Goal: Transaction & Acquisition: Purchase product/service

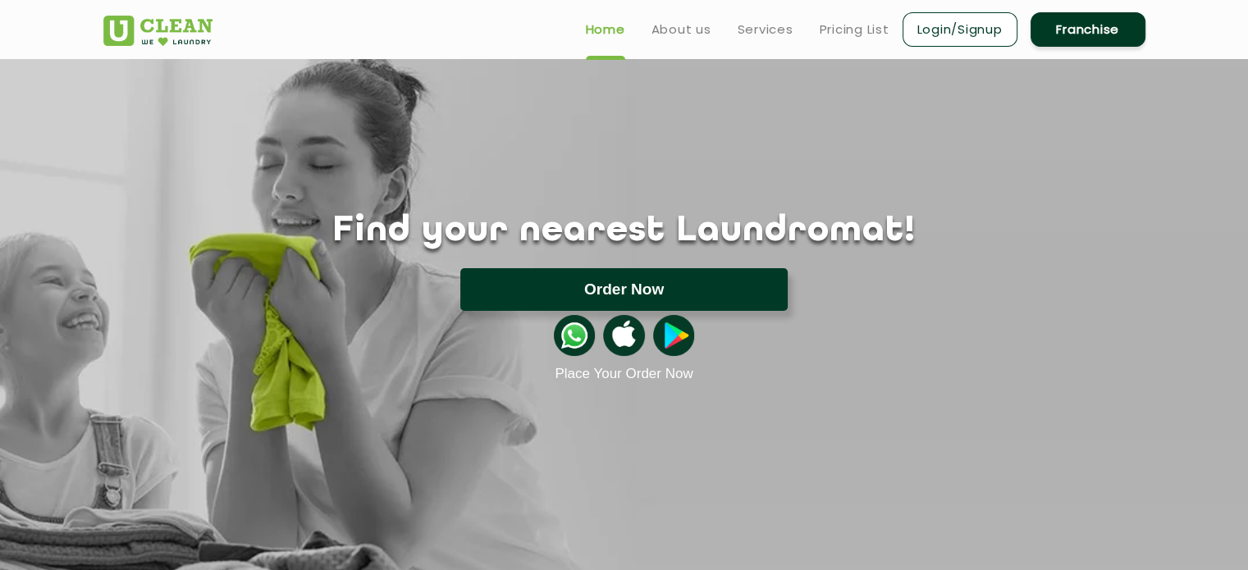
click at [597, 286] on button "Order Now" at bounding box center [623, 289] width 327 height 43
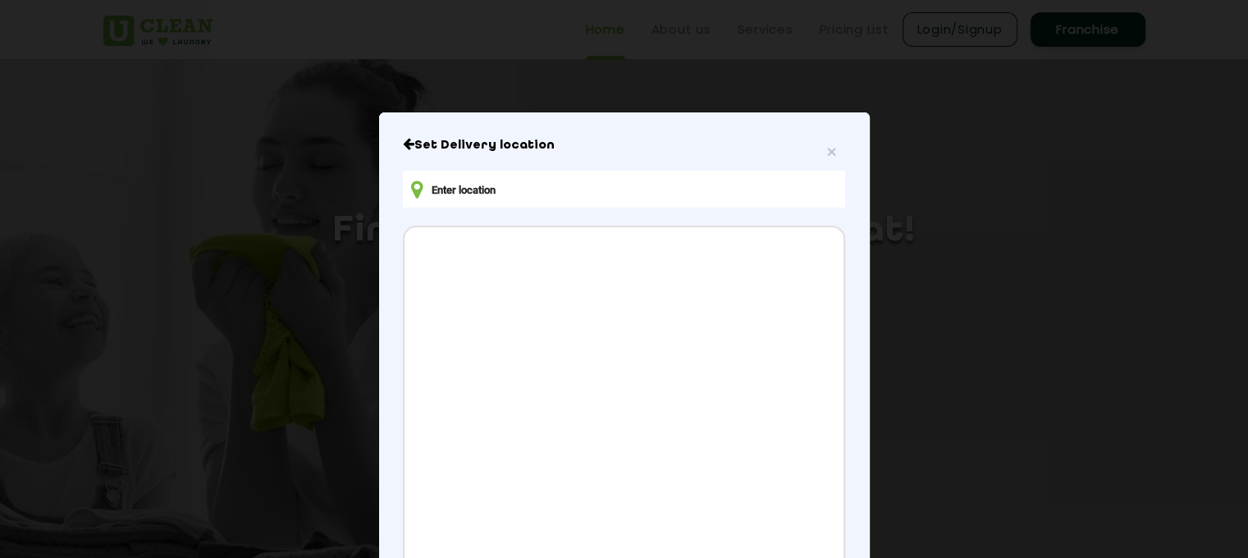
click at [541, 191] on input "text" at bounding box center [623, 189] width 441 height 37
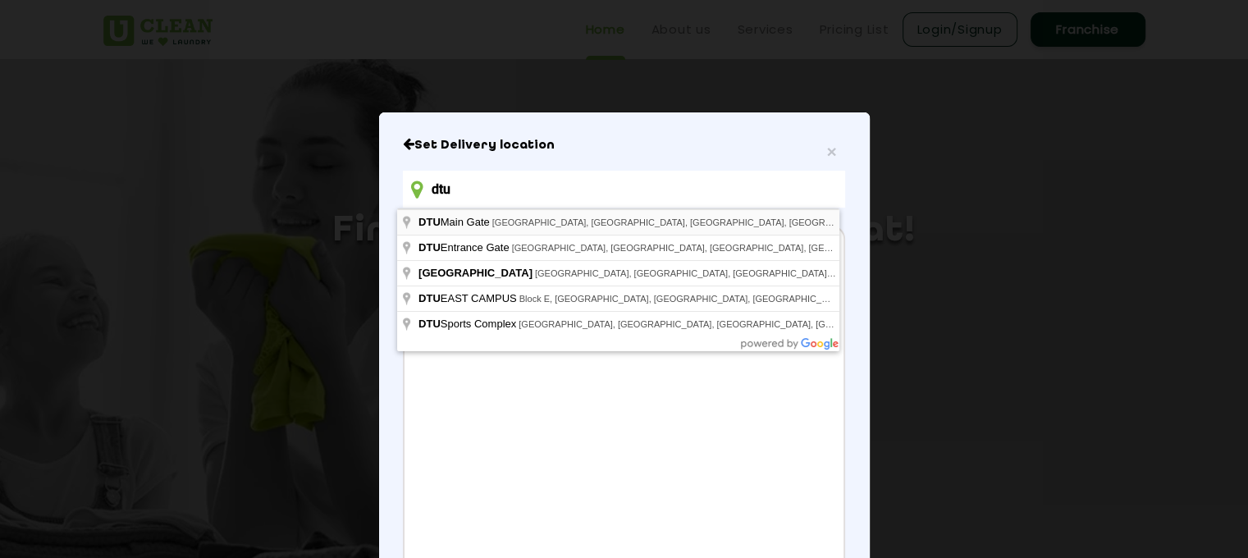
type input "[GEOGRAPHIC_DATA], [GEOGRAPHIC_DATA], [GEOGRAPHIC_DATA], [GEOGRAPHIC_DATA], [GE…"
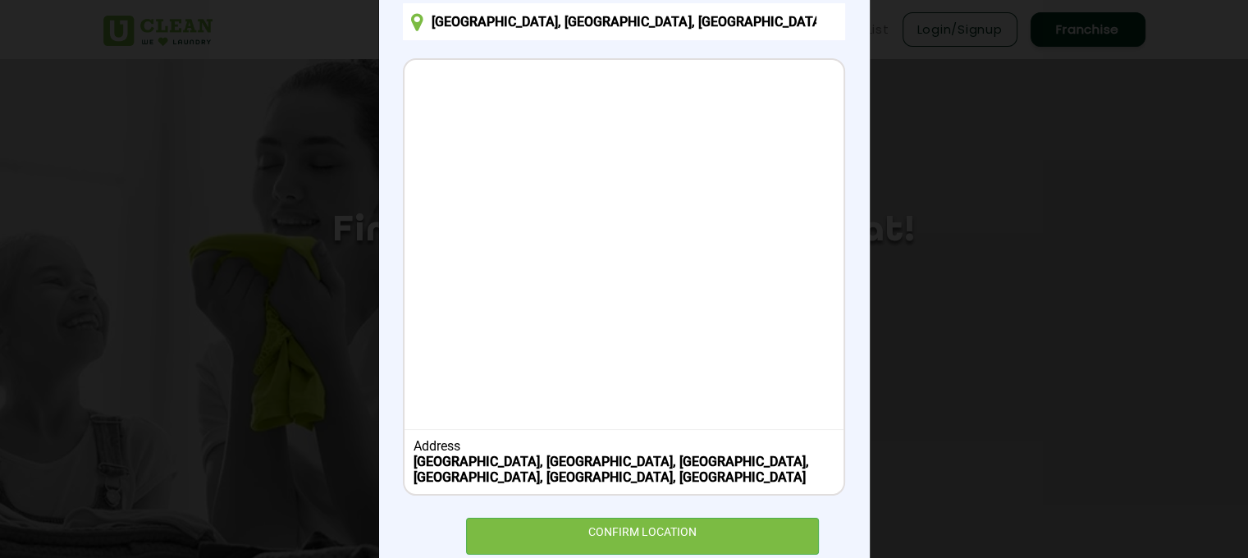
scroll to position [199, 0]
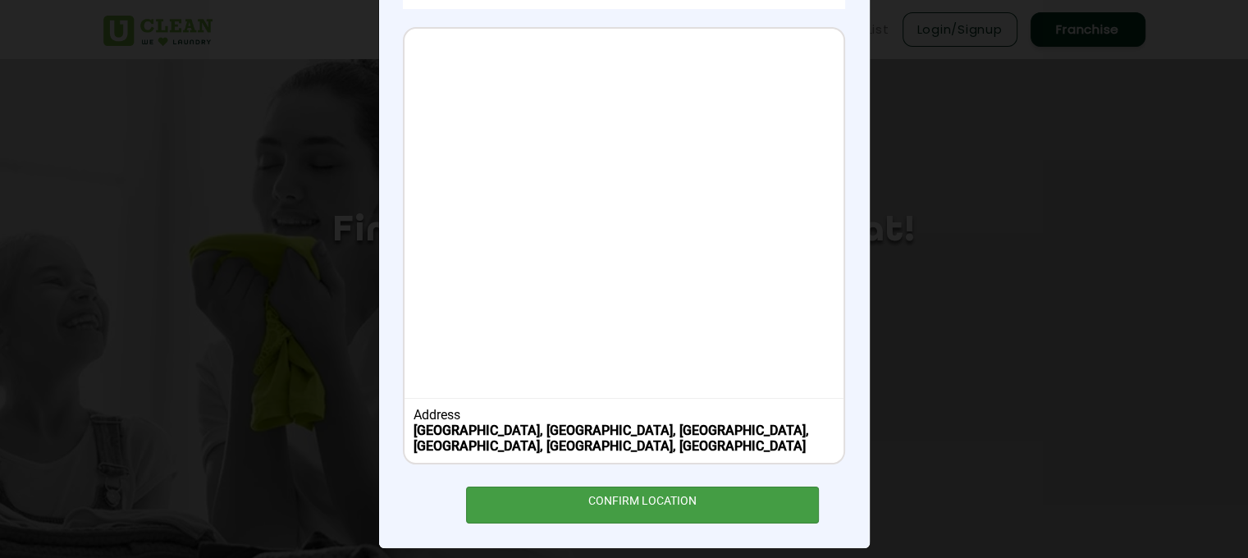
click at [588, 516] on div "CONFIRM LOCATION" at bounding box center [643, 505] width 354 height 37
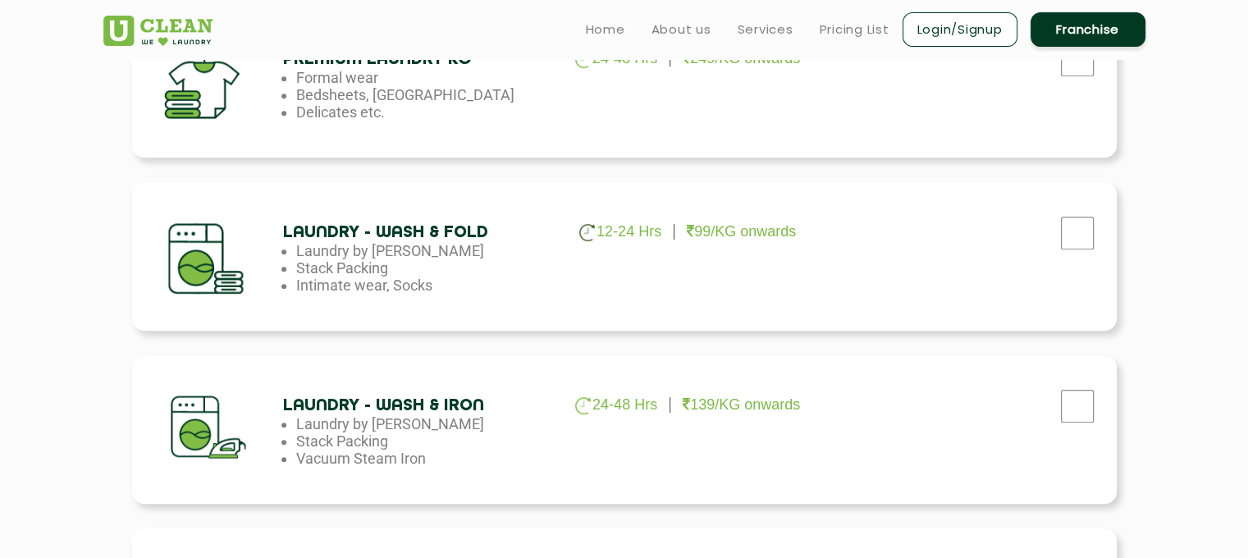
scroll to position [804, 0]
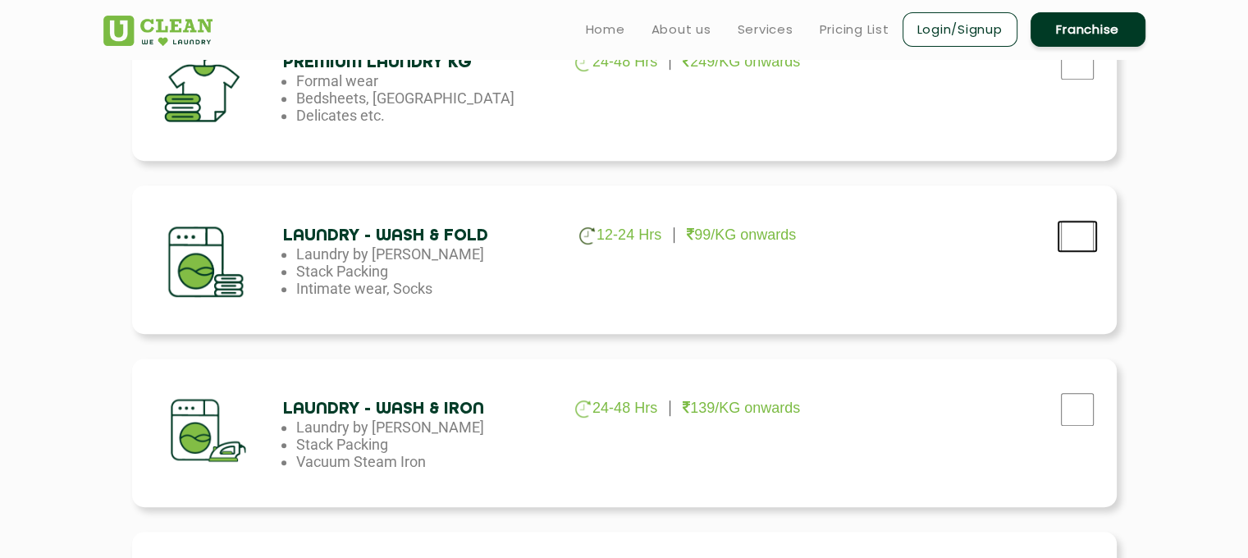
click at [1076, 246] on input "checkbox" at bounding box center [1077, 236] width 41 height 33
checkbox input "true"
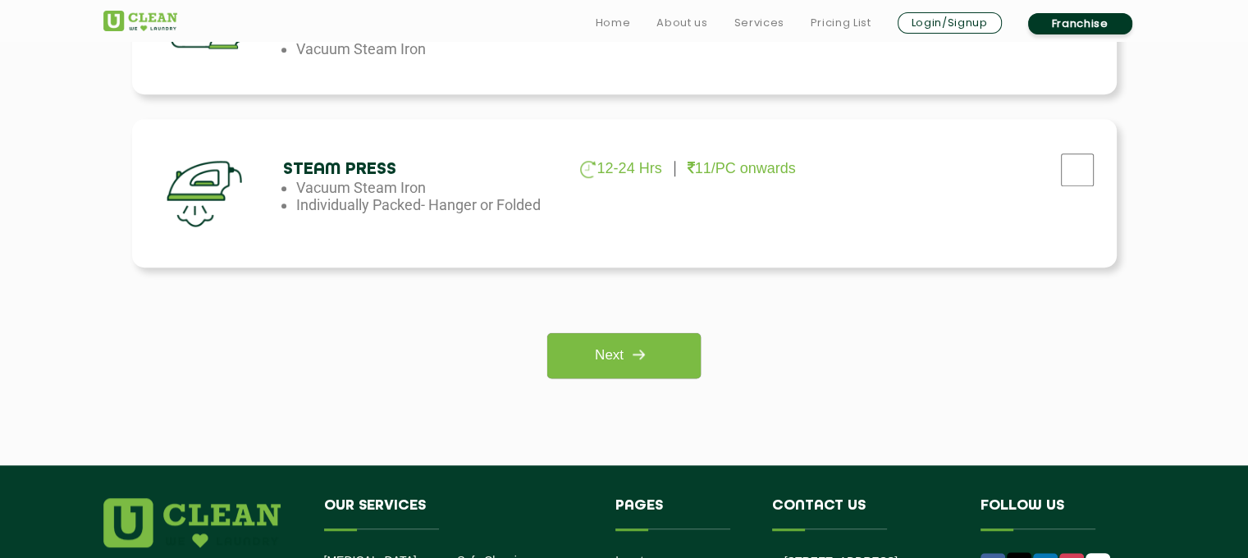
scroll to position [1254, 0]
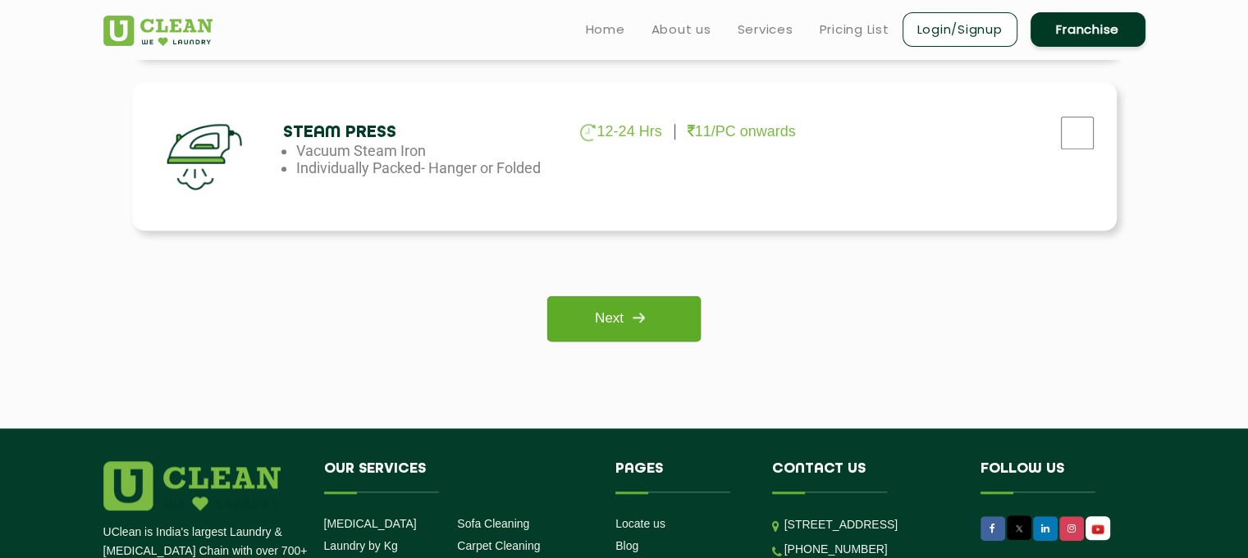
click at [631, 313] on img at bounding box center [639, 318] width 30 height 30
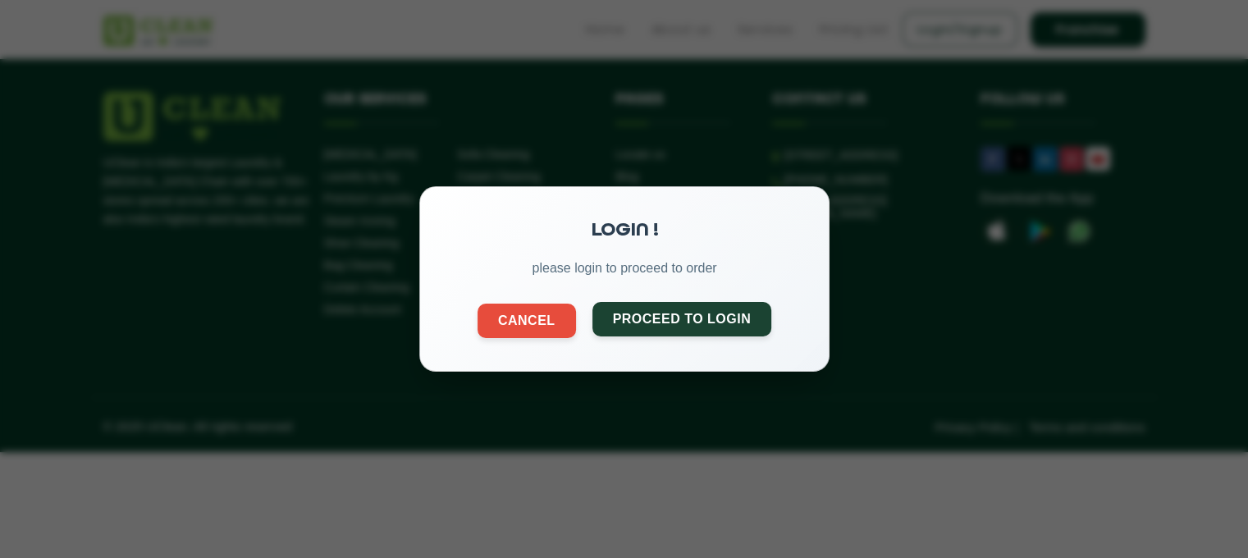
click at [633, 324] on button "Proceed to Login" at bounding box center [682, 319] width 180 height 34
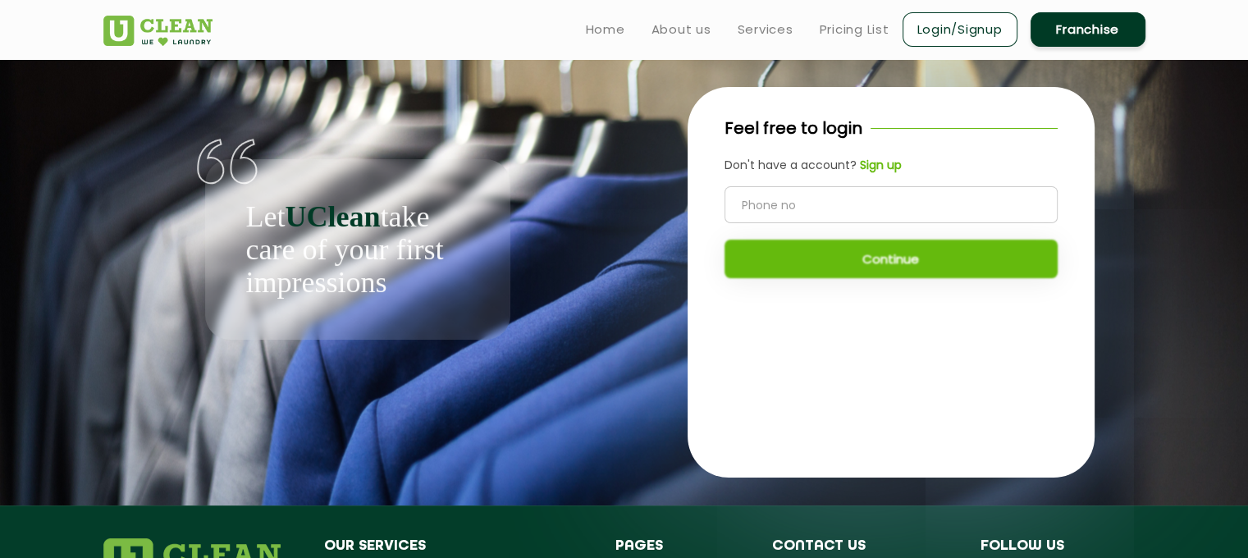
click at [747, 207] on input "tel" at bounding box center [890, 204] width 333 height 37
type input "9696003721"
click at [788, 258] on button "Continue" at bounding box center [890, 259] width 333 height 39
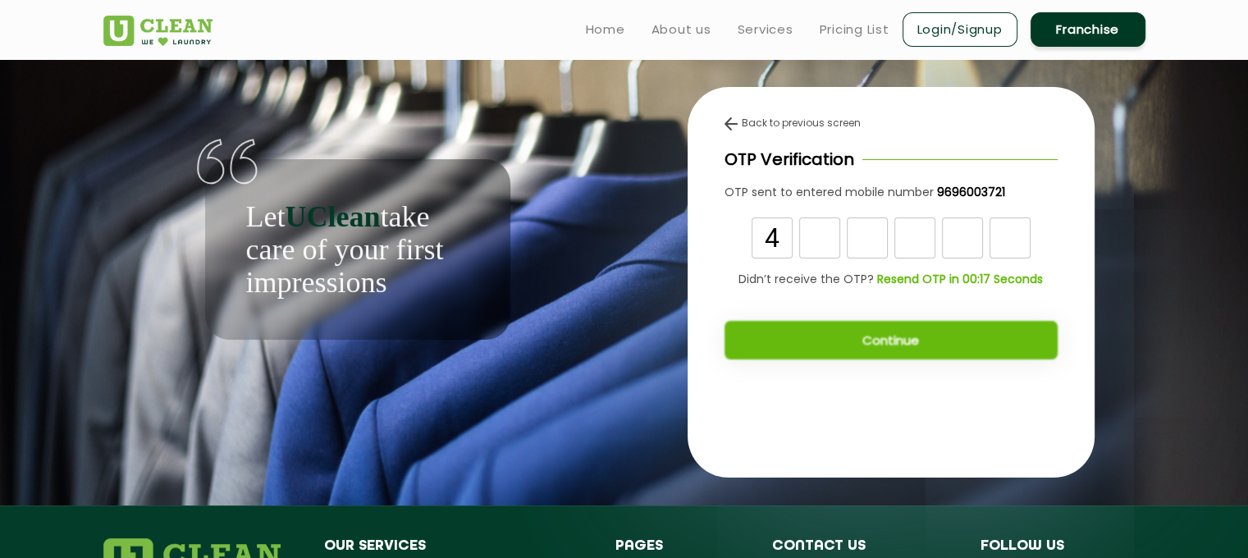
type input "4"
type input "9"
type input "8"
type input "4"
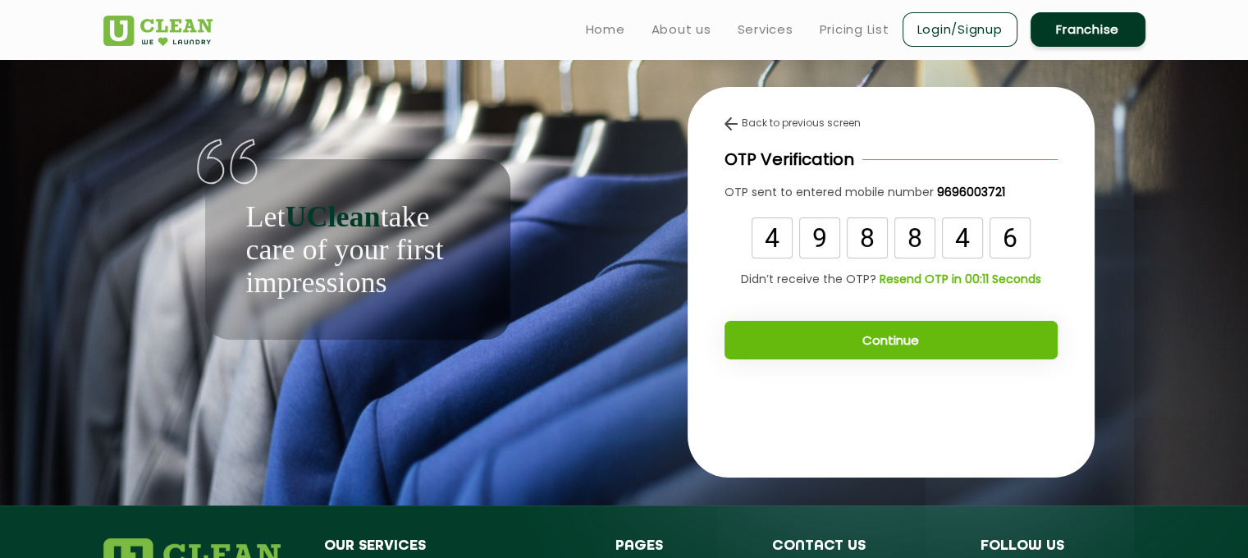
type input "6"
click at [845, 350] on button "Continue" at bounding box center [890, 340] width 333 height 39
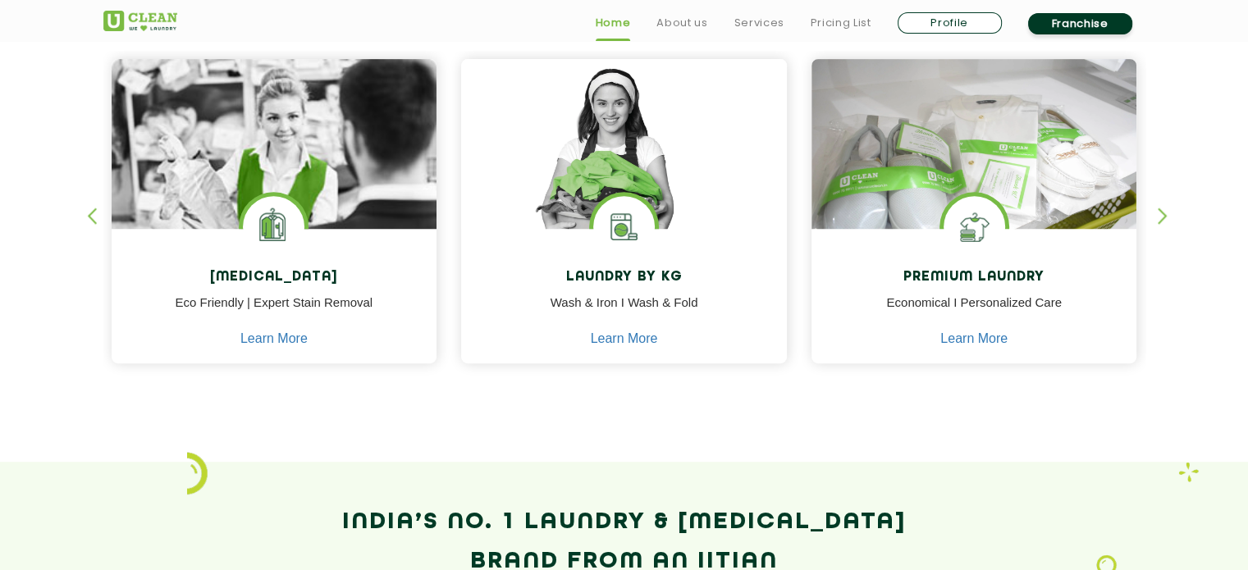
scroll to position [719, 0]
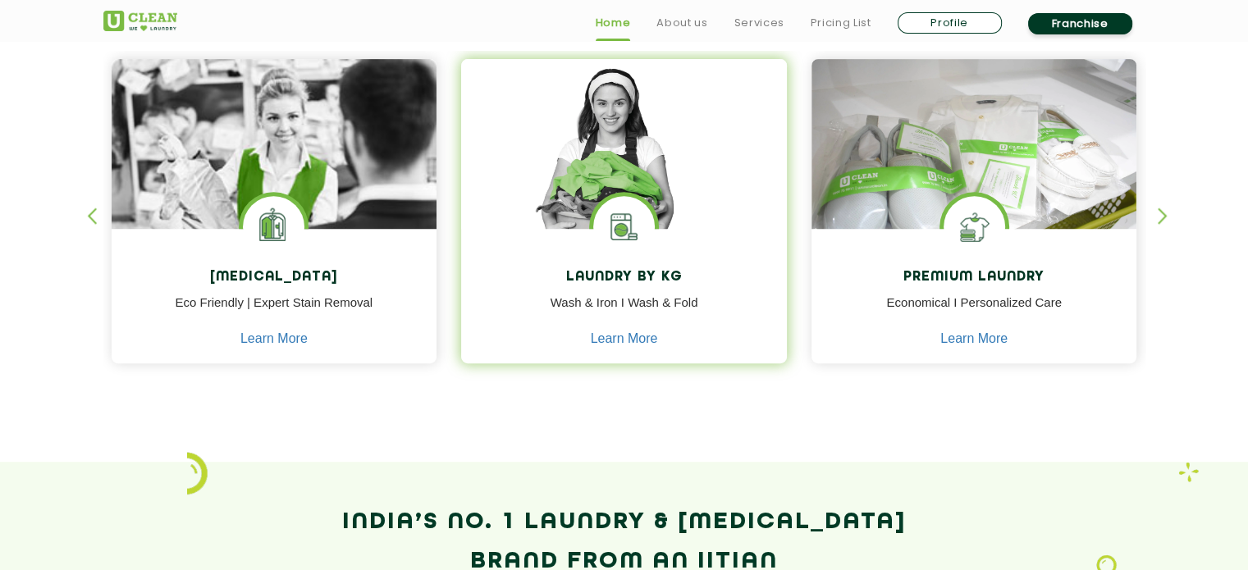
click at [601, 221] on img at bounding box center [624, 227] width 62 height 62
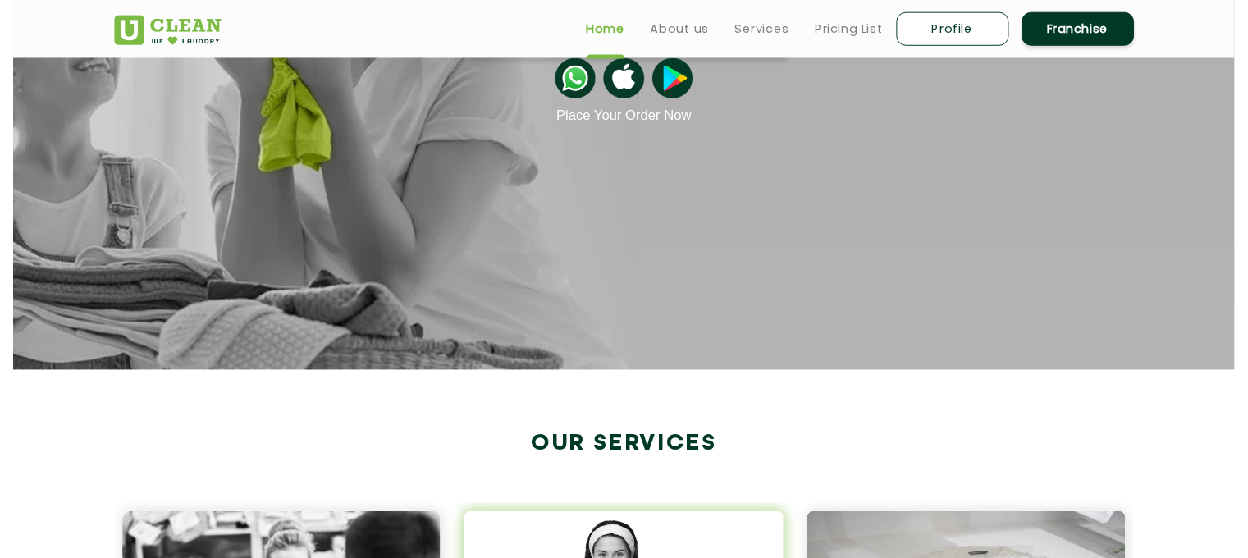
scroll to position [240, 0]
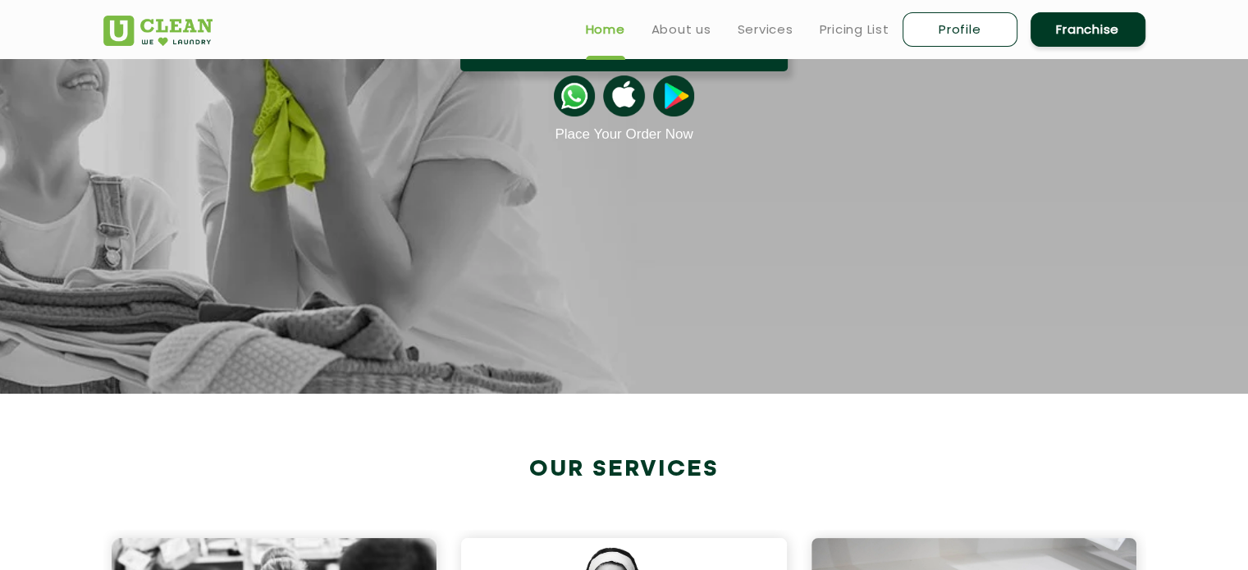
click at [625, 68] on button "Order Now" at bounding box center [623, 50] width 327 height 43
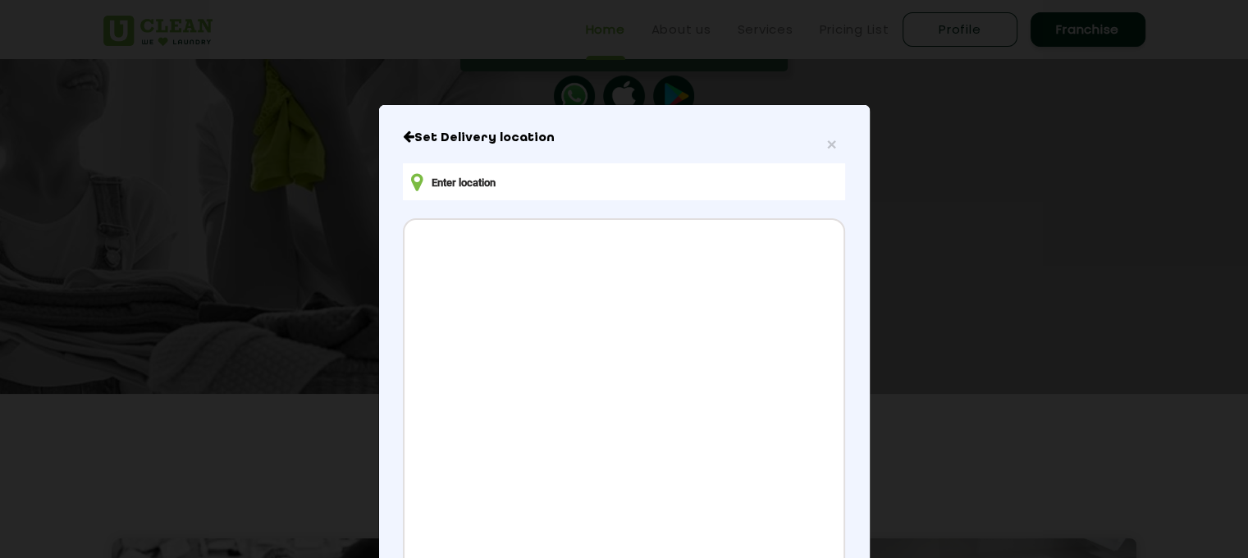
scroll to position [1, 0]
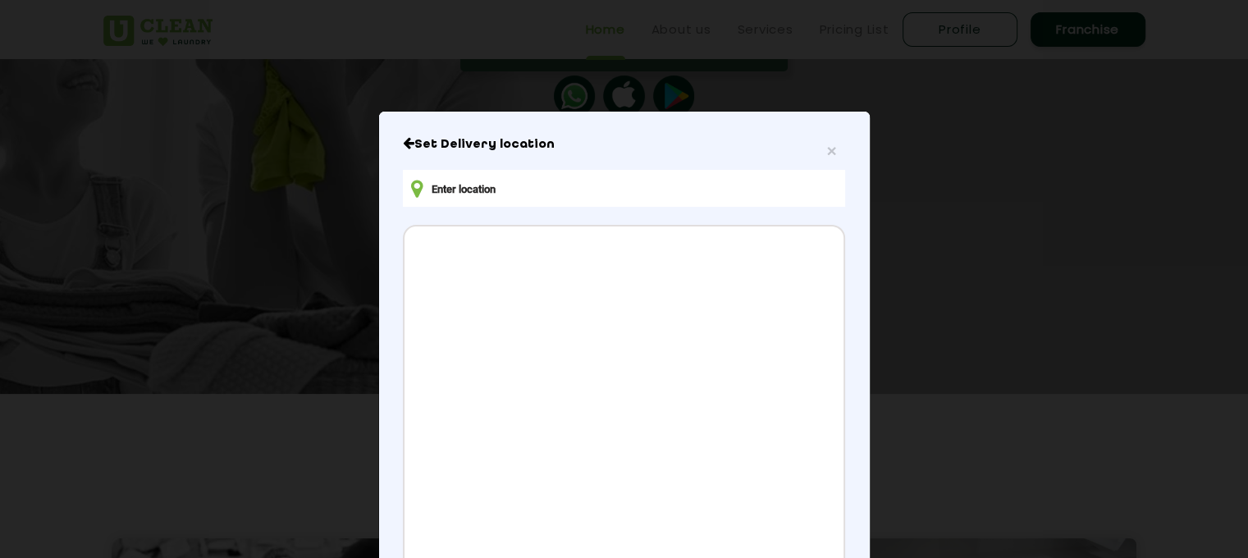
click at [549, 183] on input "text" at bounding box center [623, 188] width 441 height 37
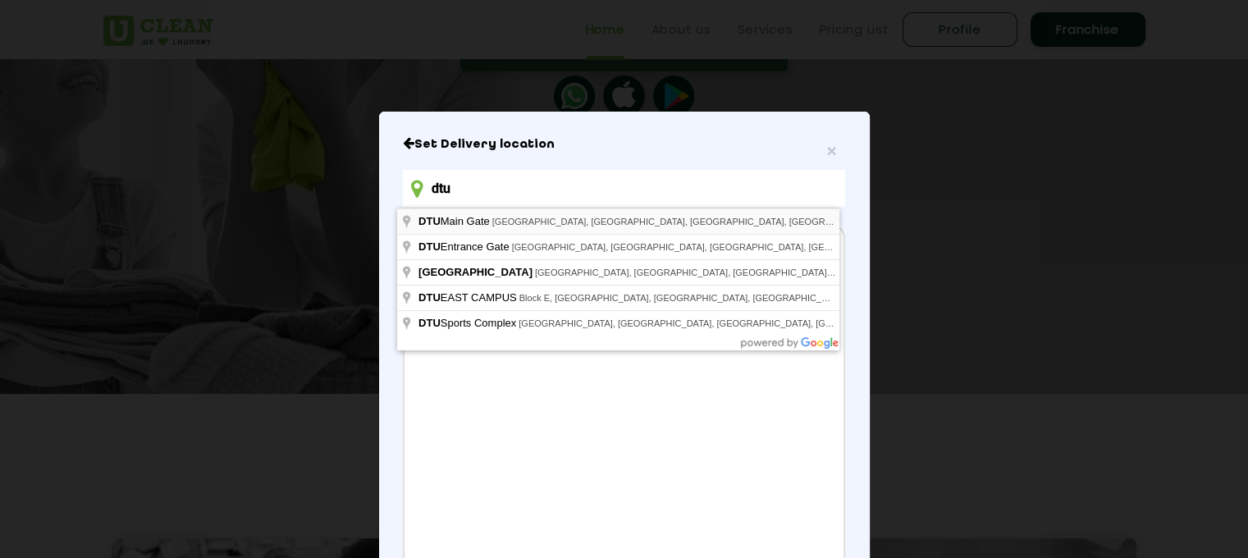
type input "[GEOGRAPHIC_DATA], [GEOGRAPHIC_DATA], [GEOGRAPHIC_DATA], [GEOGRAPHIC_DATA], [GE…"
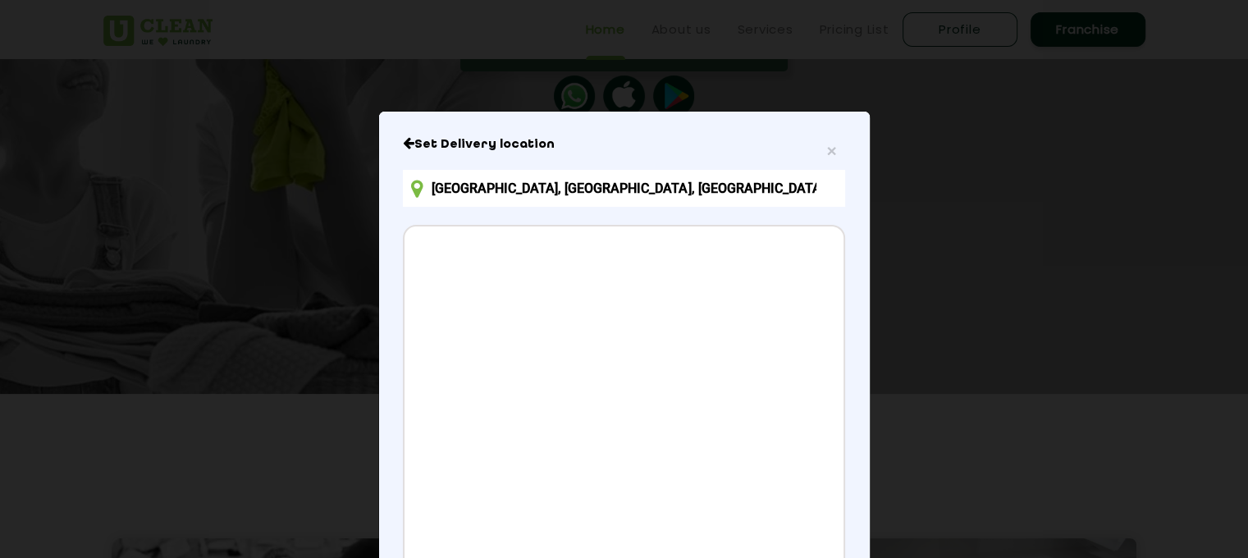
scroll to position [214, 0]
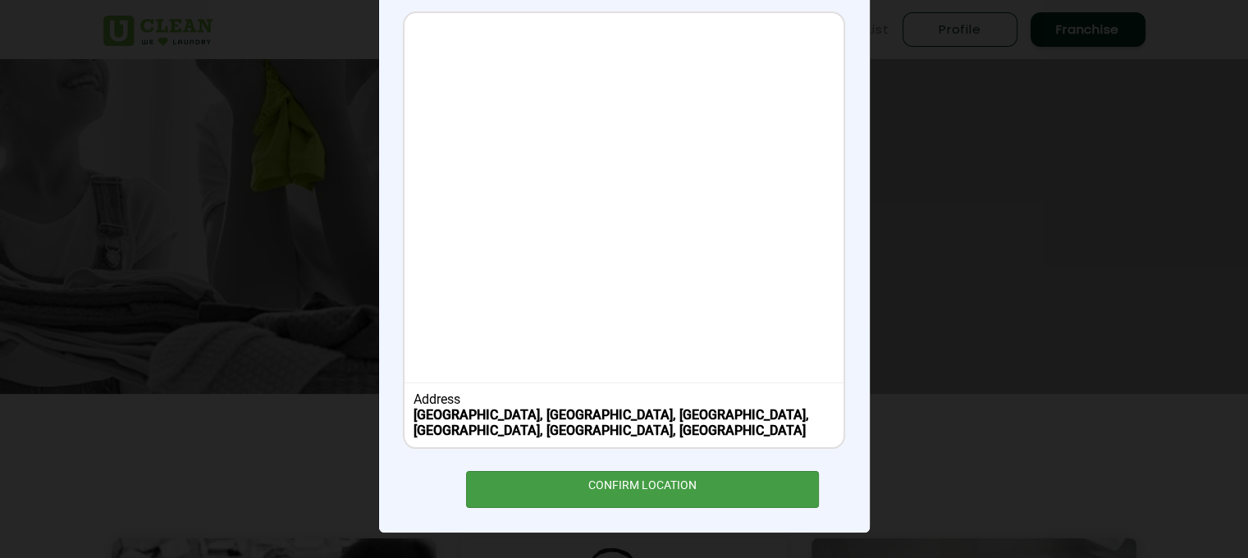
click at [615, 500] on div "CONFIRM LOCATION" at bounding box center [643, 489] width 354 height 37
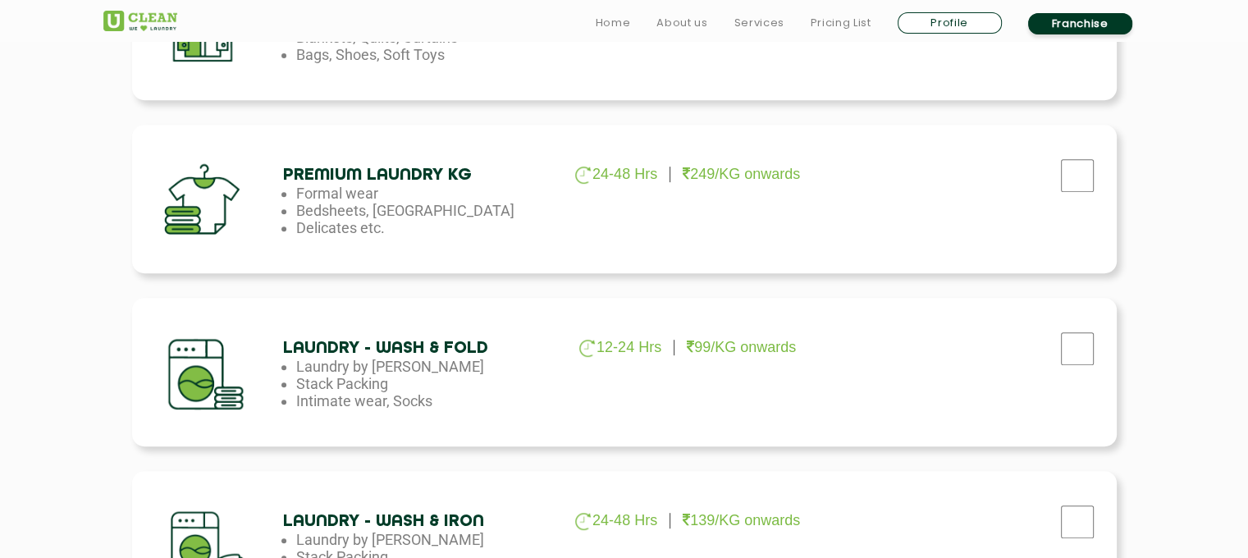
scroll to position [886, 0]
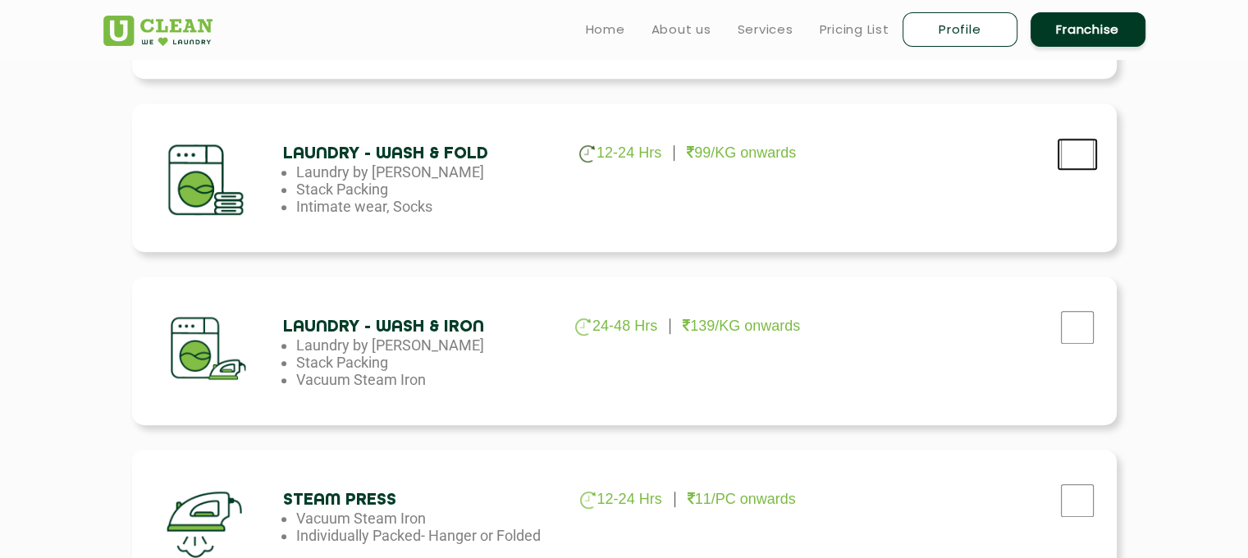
click at [1079, 145] on input "checkbox" at bounding box center [1077, 154] width 41 height 33
checkbox input "true"
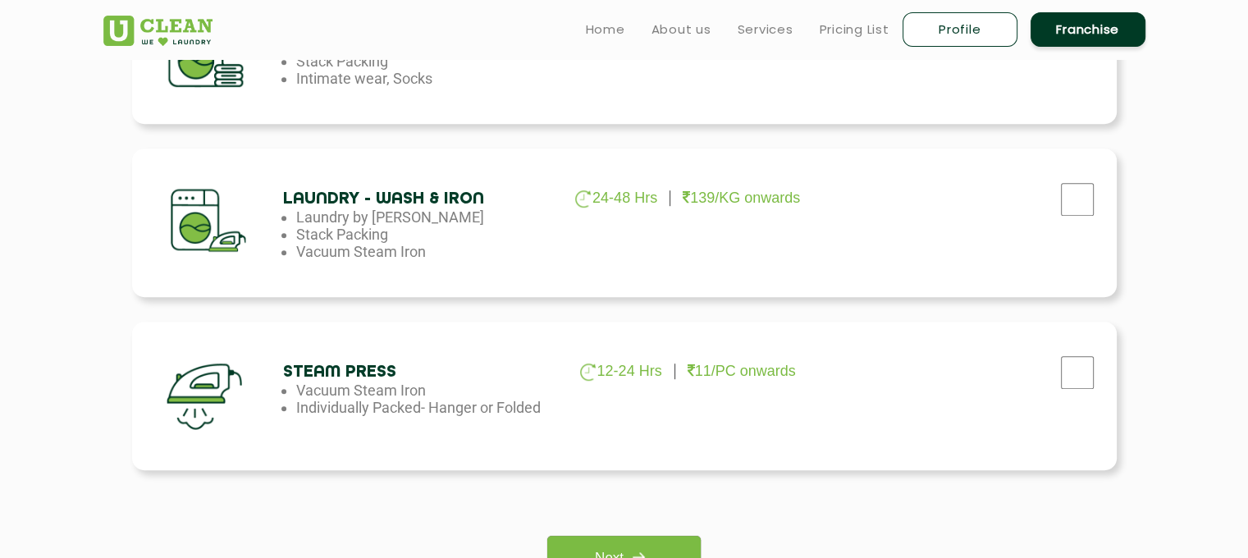
scroll to position [1518, 0]
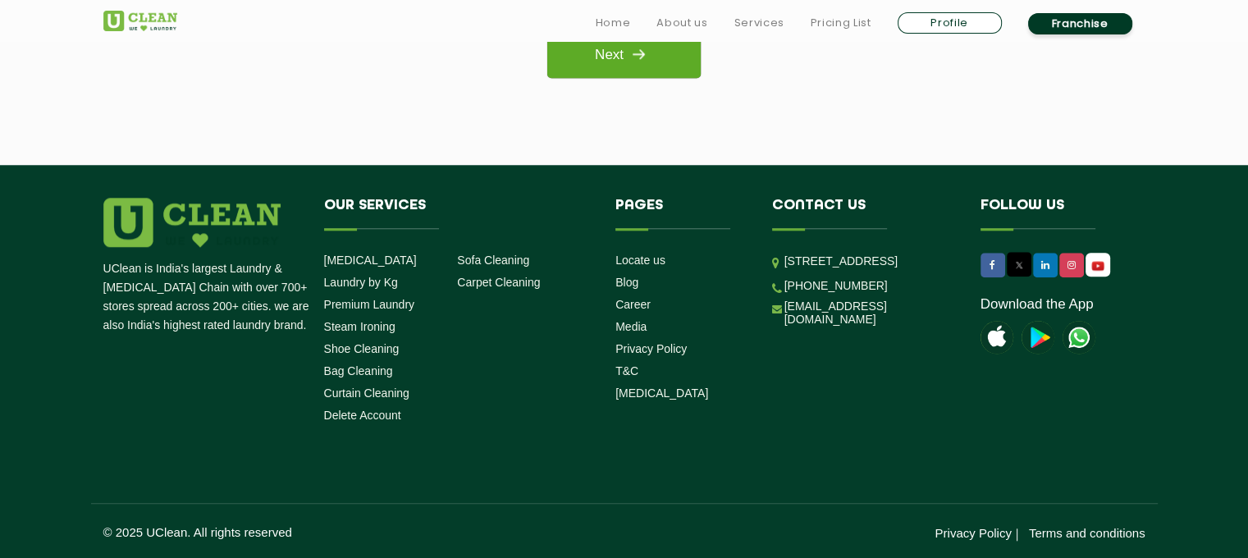
click at [579, 73] on link "Next" at bounding box center [623, 55] width 153 height 45
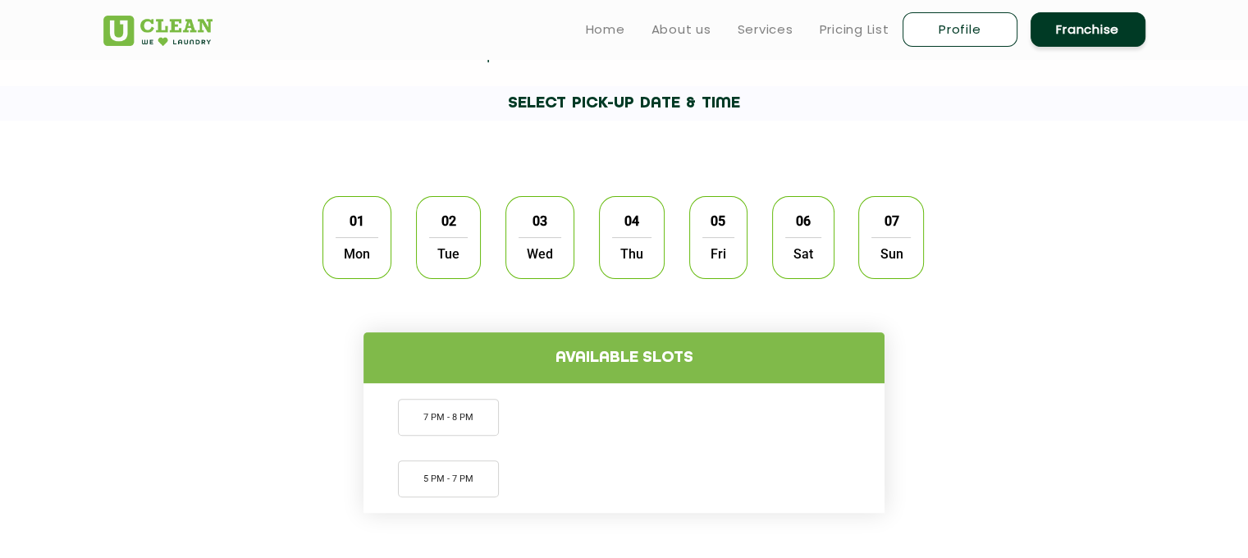
scroll to position [410, 0]
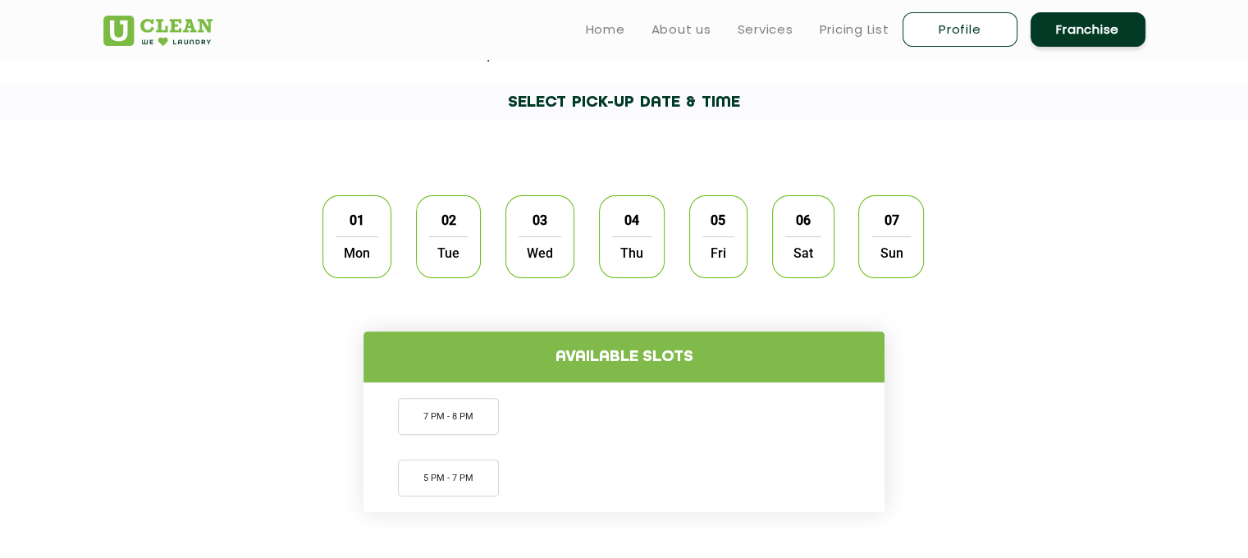
click at [340, 260] on span "Mon" at bounding box center [357, 252] width 43 height 33
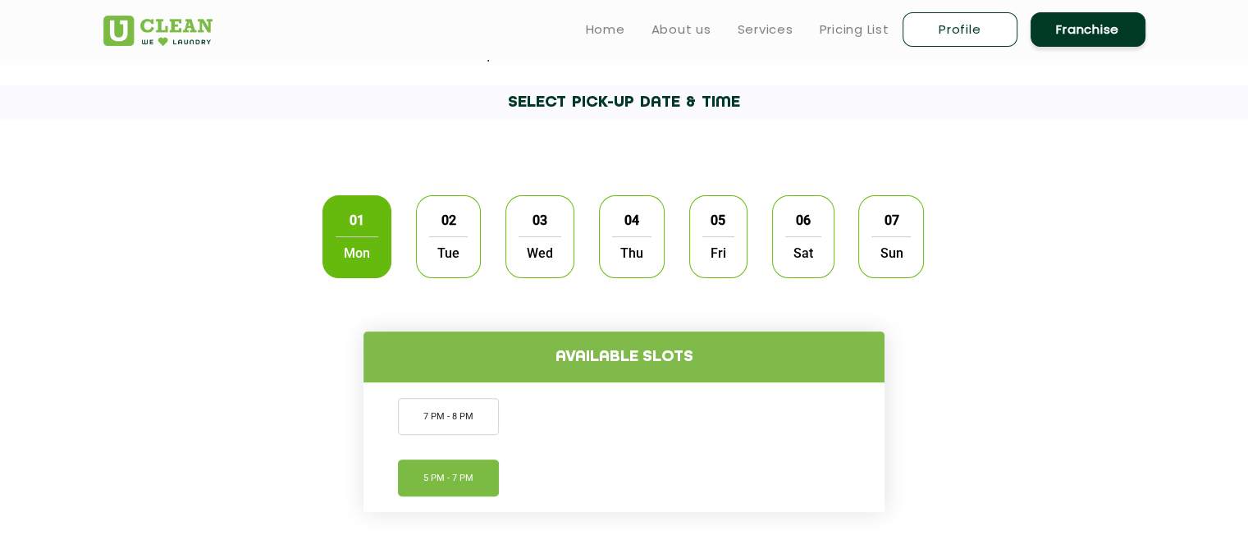
click at [448, 477] on li "5 PM - 7 PM" at bounding box center [448, 477] width 101 height 37
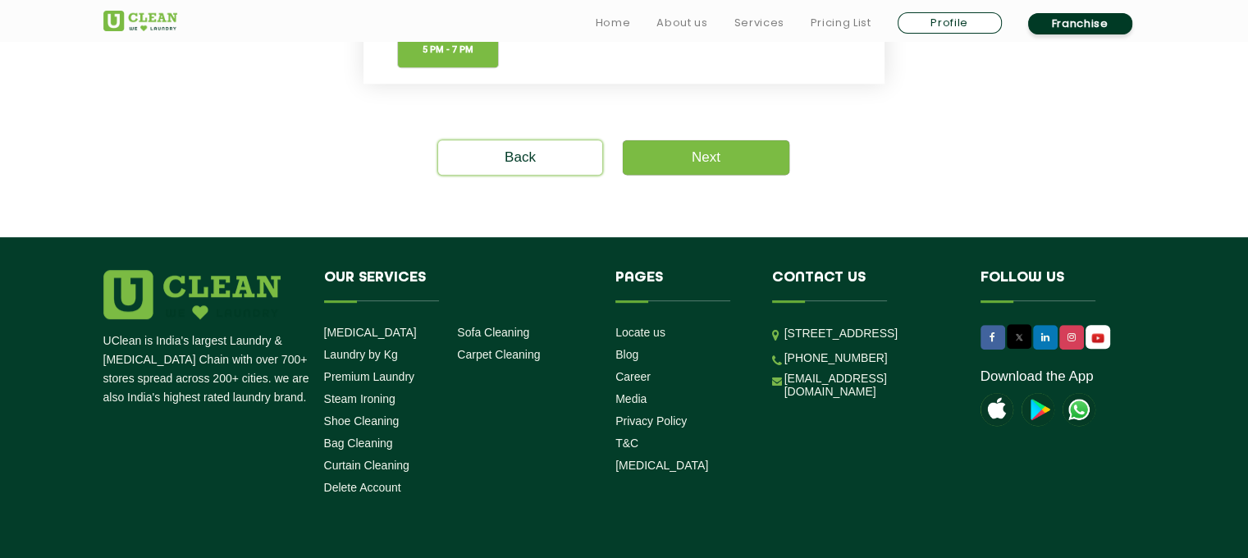
scroll to position [850, 0]
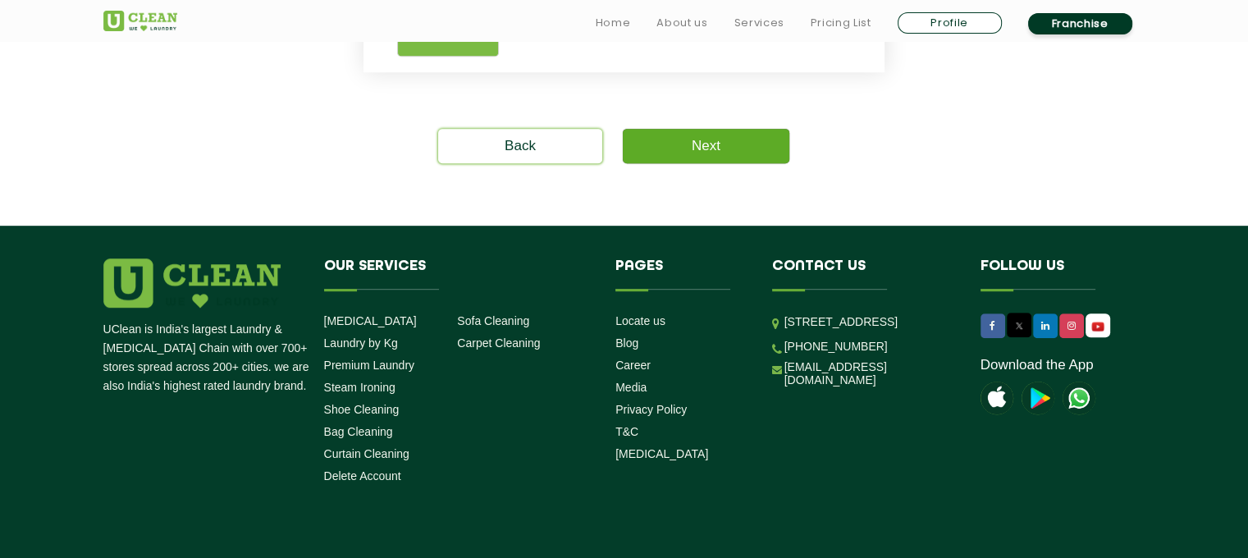
click at [764, 152] on link "Next" at bounding box center [706, 146] width 167 height 34
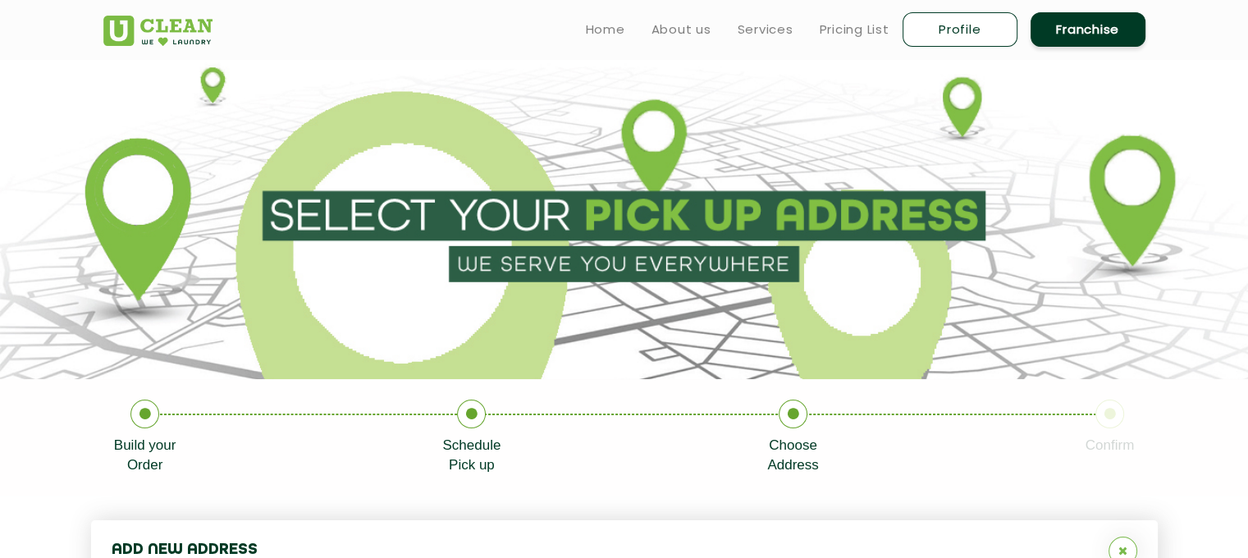
type input "Save"
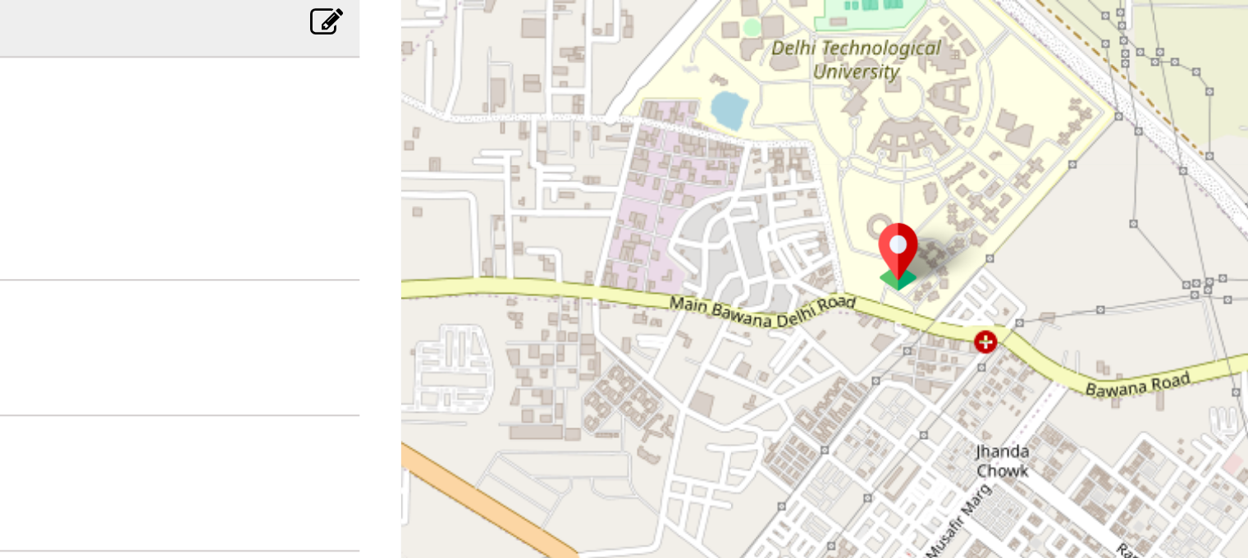
scroll to position [452, 0]
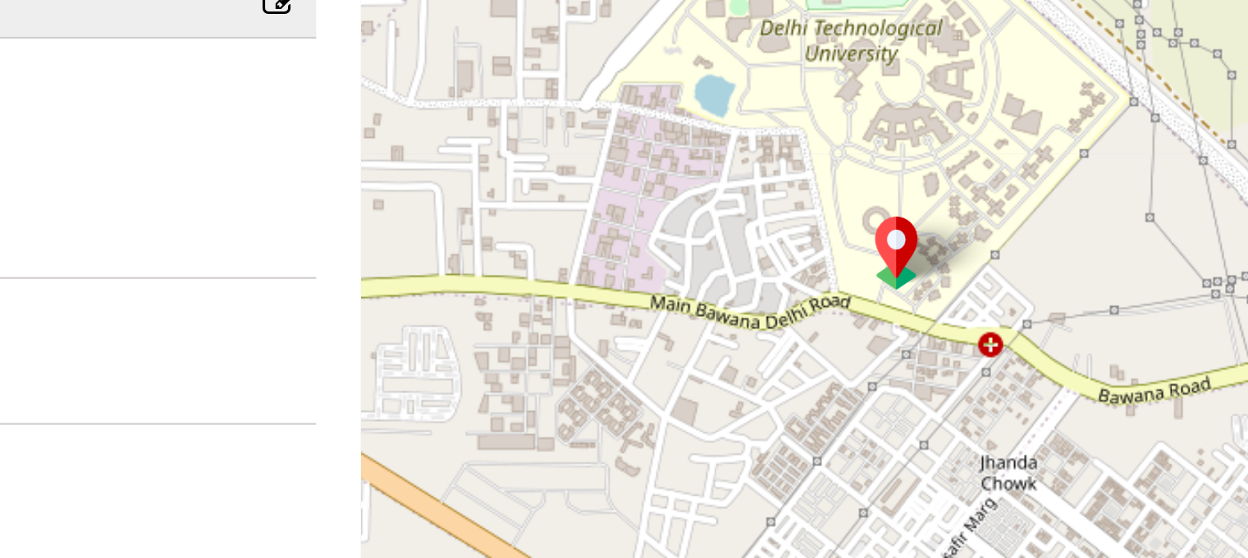
drag, startPoint x: 911, startPoint y: 329, endPoint x: 848, endPoint y: 313, distance: 65.3
click at [848, 313] on div "Your cloths Will be collected from here Move map to pin your exact location × D…" at bounding box center [896, 305] width 482 height 365
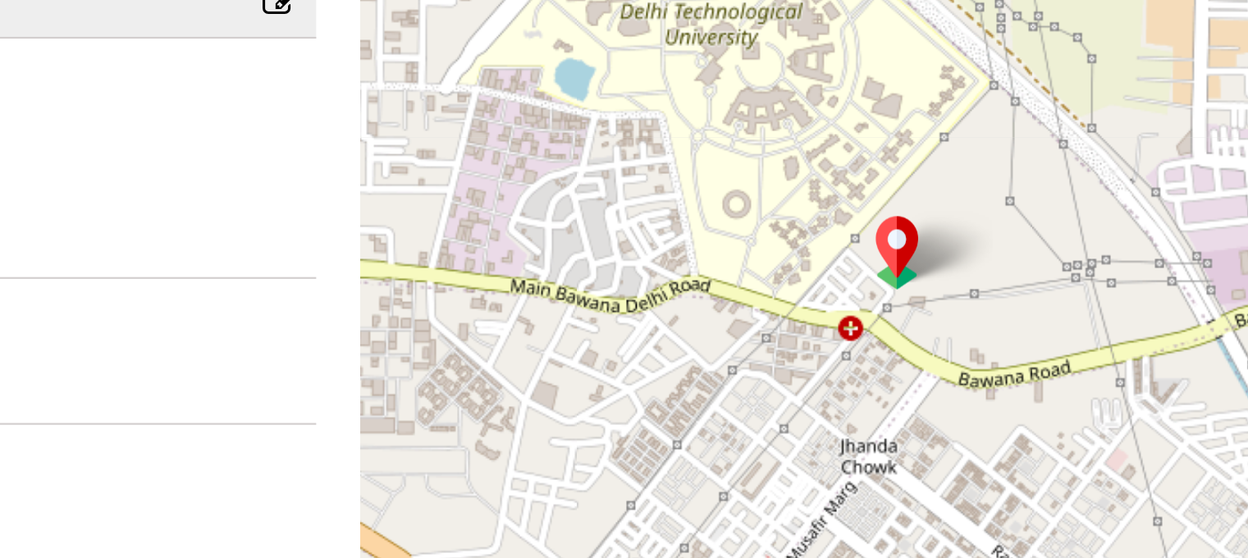
drag, startPoint x: 891, startPoint y: 327, endPoint x: 818, endPoint y: 321, distance: 73.2
click at [818, 321] on div "Default Satellite + − Leaflet | © OpenStreetMap contributors" at bounding box center [896, 305] width 482 height 365
click at [837, 317] on div "Default Satellite + − Leaflet | © OpenStreetMap contributors" at bounding box center [896, 305] width 482 height 365
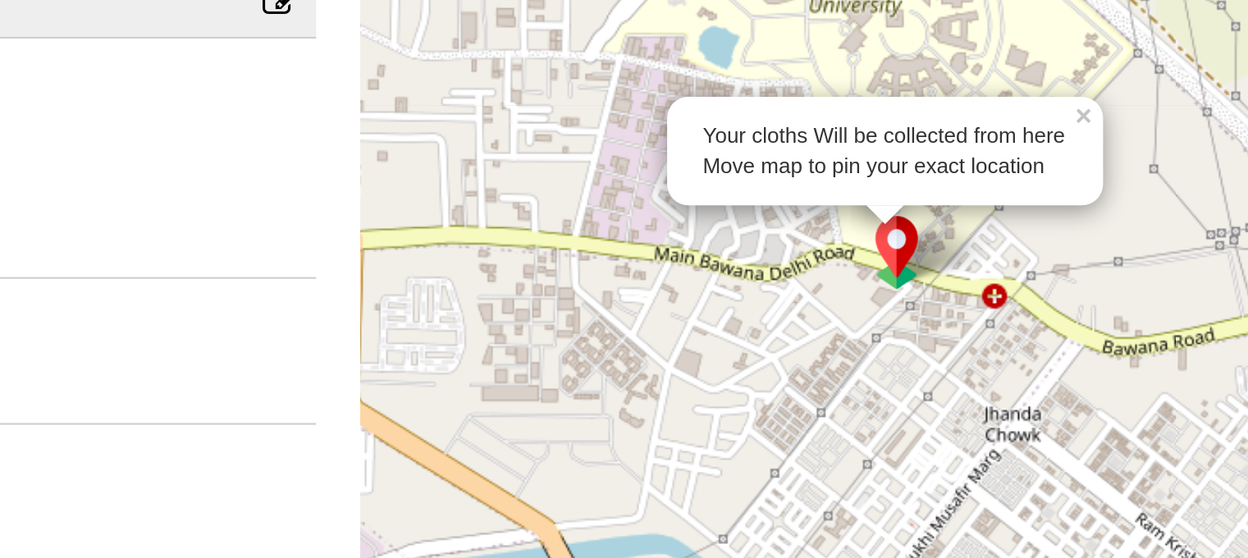
drag, startPoint x: 816, startPoint y: 316, endPoint x: 889, endPoint y: 299, distance: 74.0
click at [889, 299] on div "Your cloths Will be collected from here Move map to pin your exact location × D…" at bounding box center [896, 305] width 482 height 365
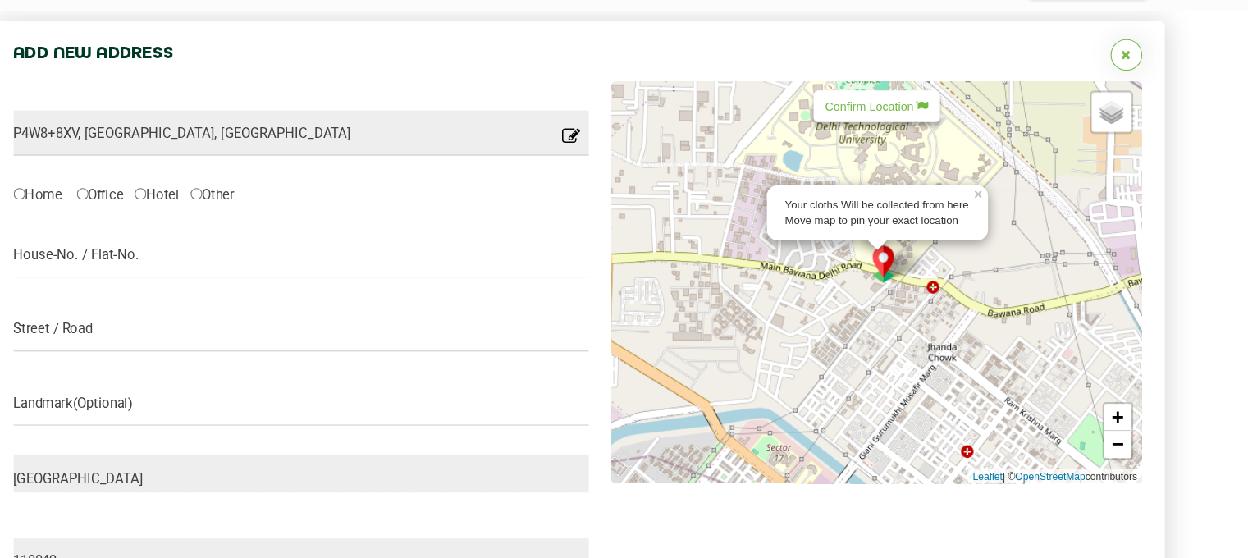
scroll to position [451, 0]
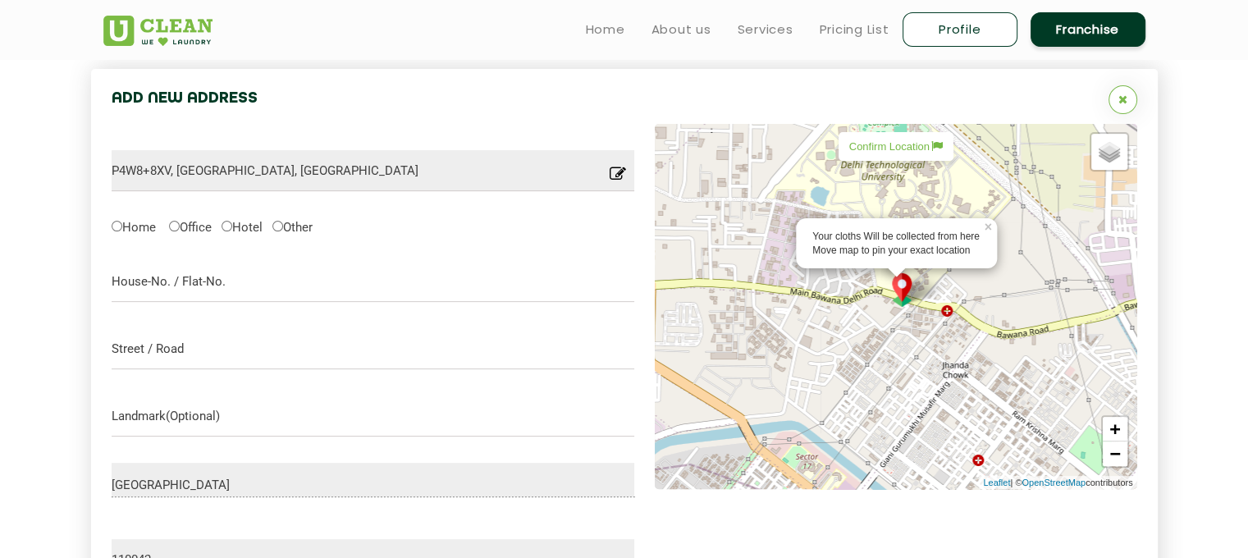
click at [865, 155] on div "Confirm Location" at bounding box center [895, 146] width 115 height 29
type input "[STREET_ADDRESS]"
type input "Save"
click at [1110, 434] on link "+" at bounding box center [1115, 429] width 25 height 25
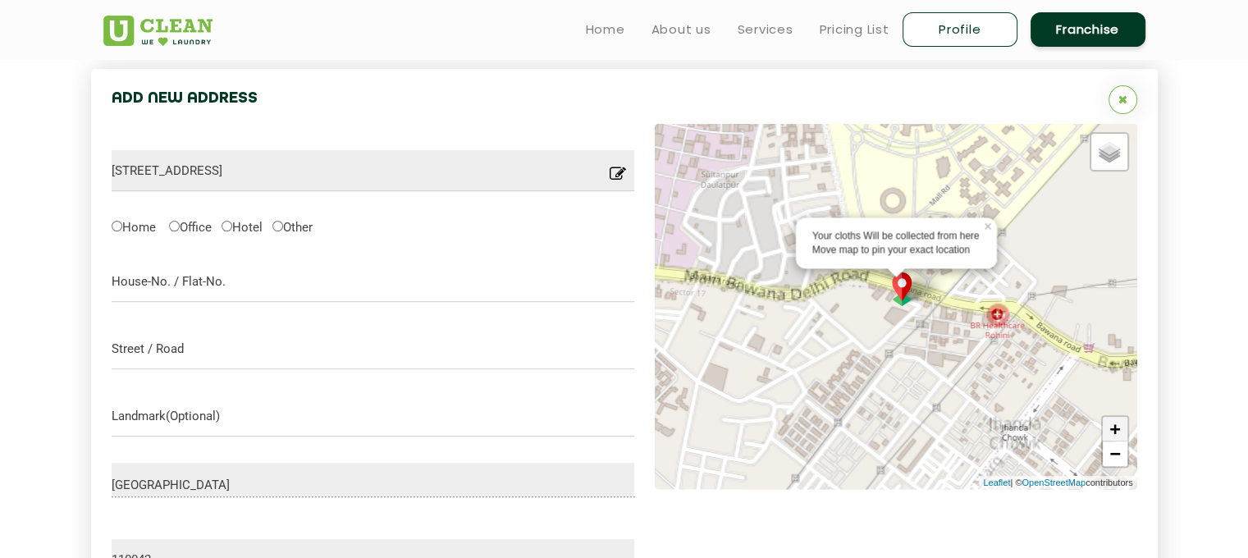
click at [1110, 434] on link "+" at bounding box center [1115, 429] width 25 height 25
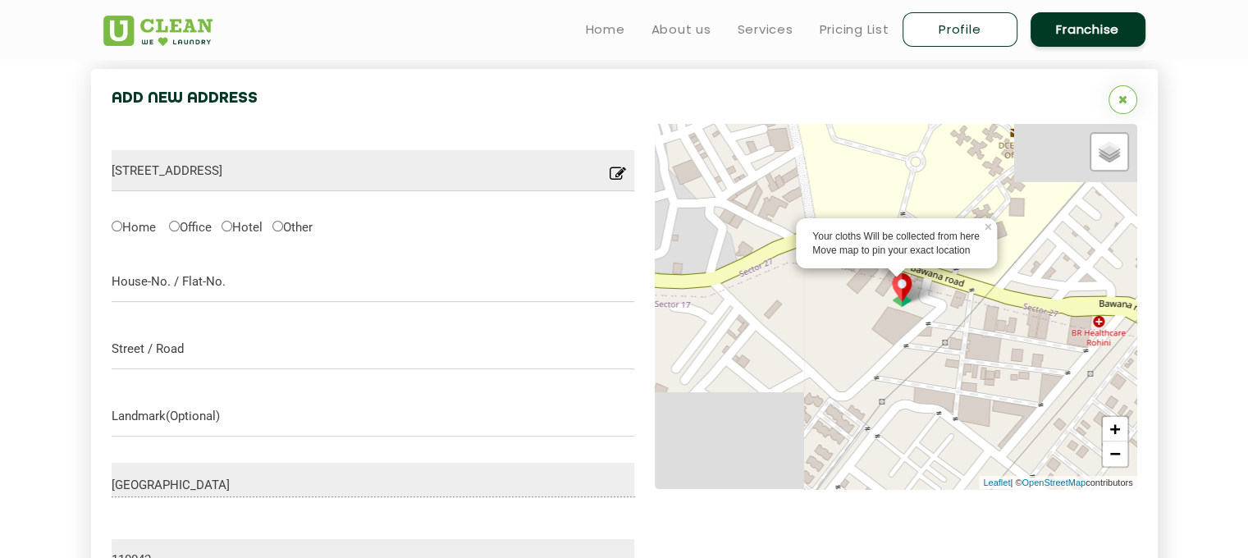
click at [620, 170] on icon at bounding box center [618, 178] width 16 height 25
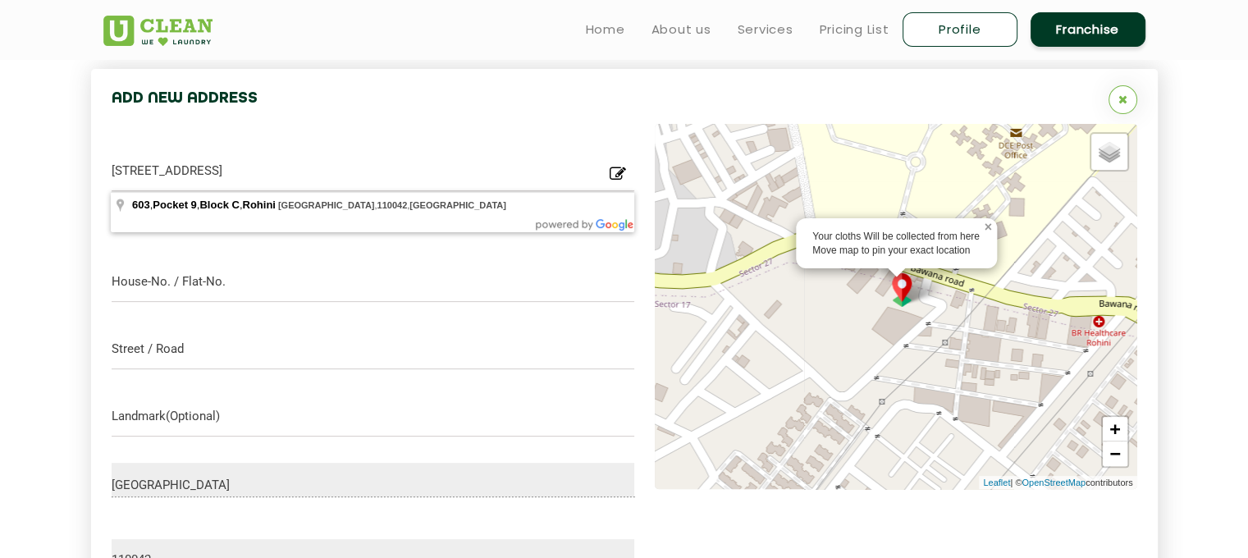
click at [989, 226] on link "×" at bounding box center [989, 223] width 15 height 11
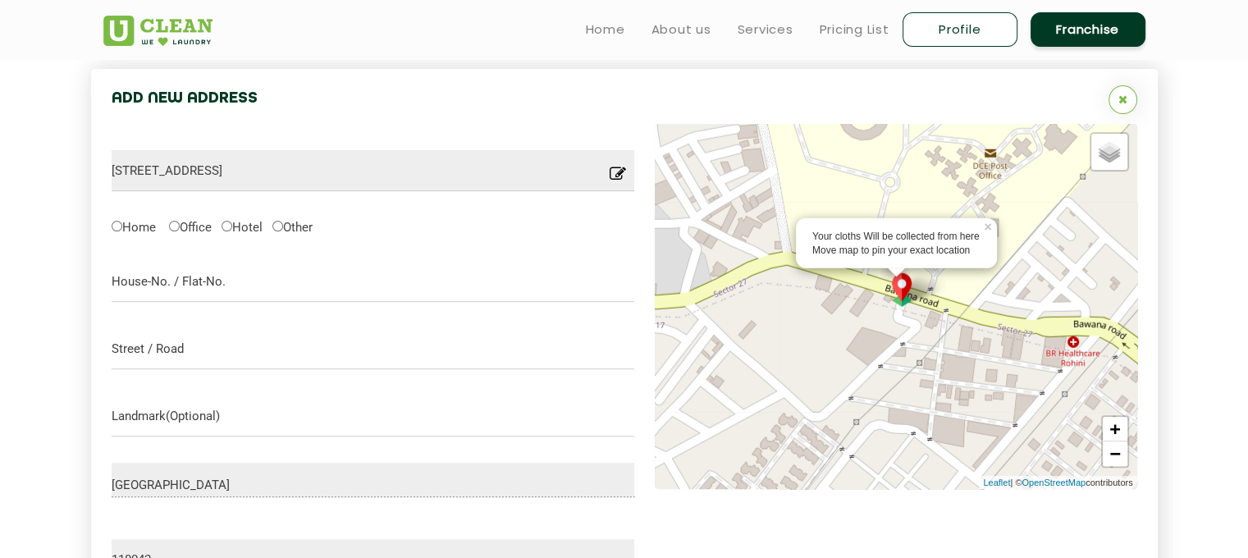
drag, startPoint x: 929, startPoint y: 277, endPoint x: 902, endPoint y: 299, distance: 34.4
click at [902, 299] on div "Your cloths Will be collected from here Move map to pin your exact location × D…" at bounding box center [896, 306] width 482 height 365
click at [877, 133] on div "Confirm Location" at bounding box center [895, 146] width 115 height 29
type input "[STREET_ADDRESS]"
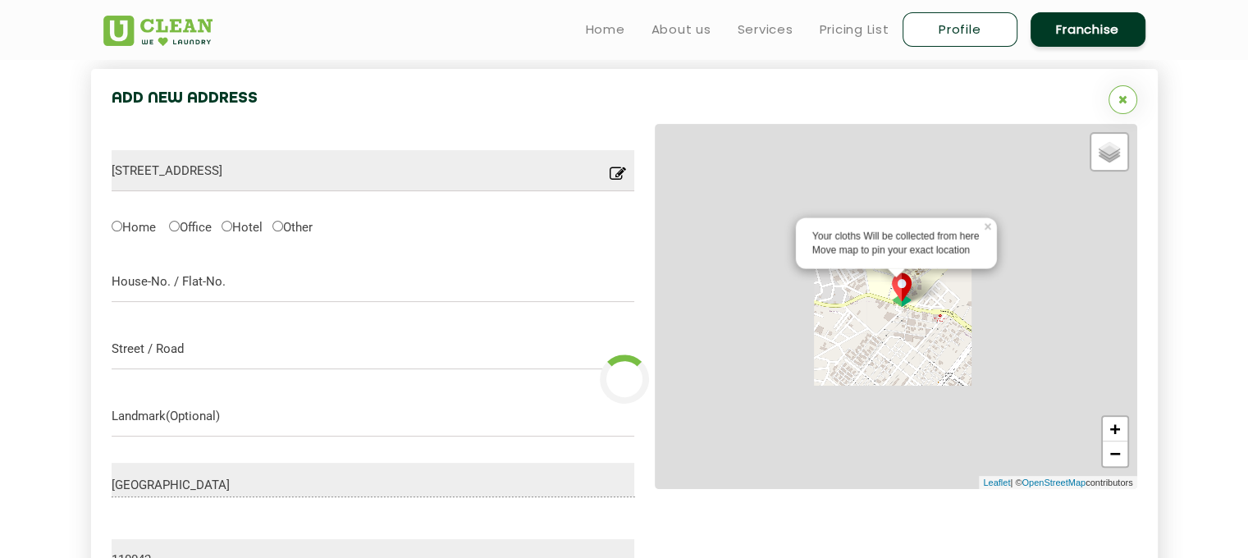
type input "Save"
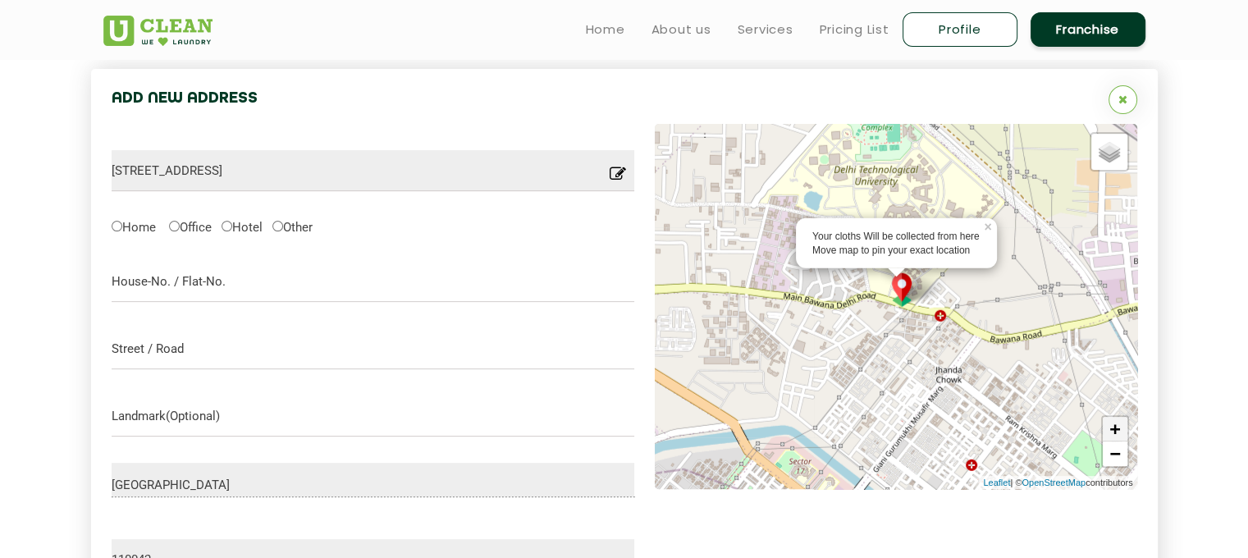
click at [1113, 429] on link "+" at bounding box center [1115, 429] width 25 height 25
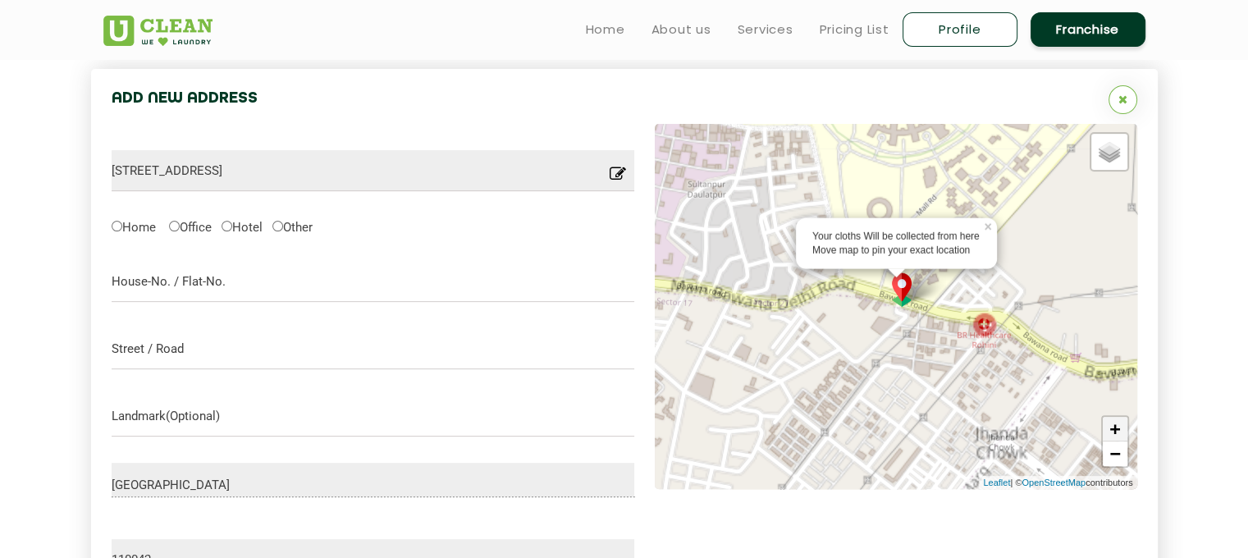
click at [1113, 429] on link "+" at bounding box center [1115, 429] width 25 height 25
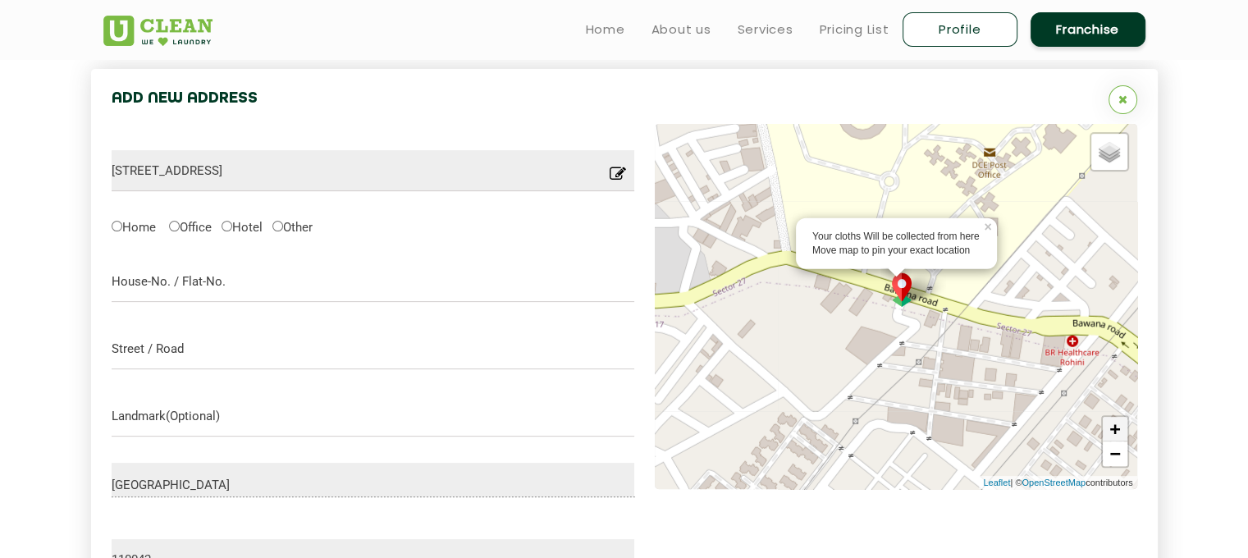
click at [1116, 427] on link "+" at bounding box center [1115, 429] width 25 height 25
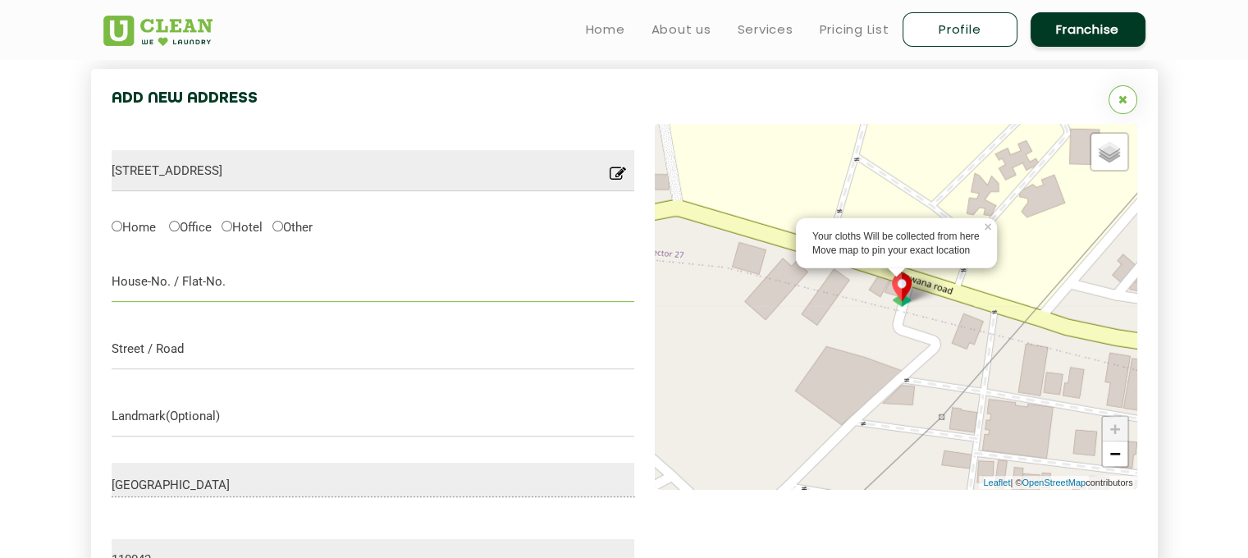
click at [276, 278] on input "text" at bounding box center [373, 281] width 523 height 41
type input "sandeep pg"
click at [121, 227] on input "Home" at bounding box center [117, 226] width 11 height 11
radio input "true"
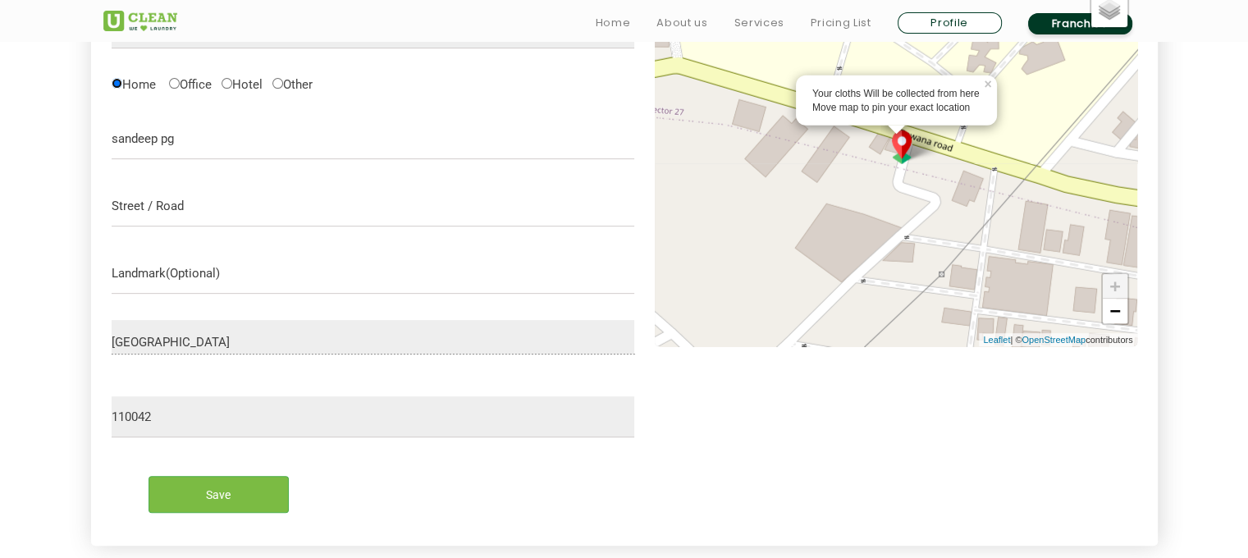
scroll to position [595, 0]
click at [206, 486] on input "Save" at bounding box center [218, 493] width 140 height 37
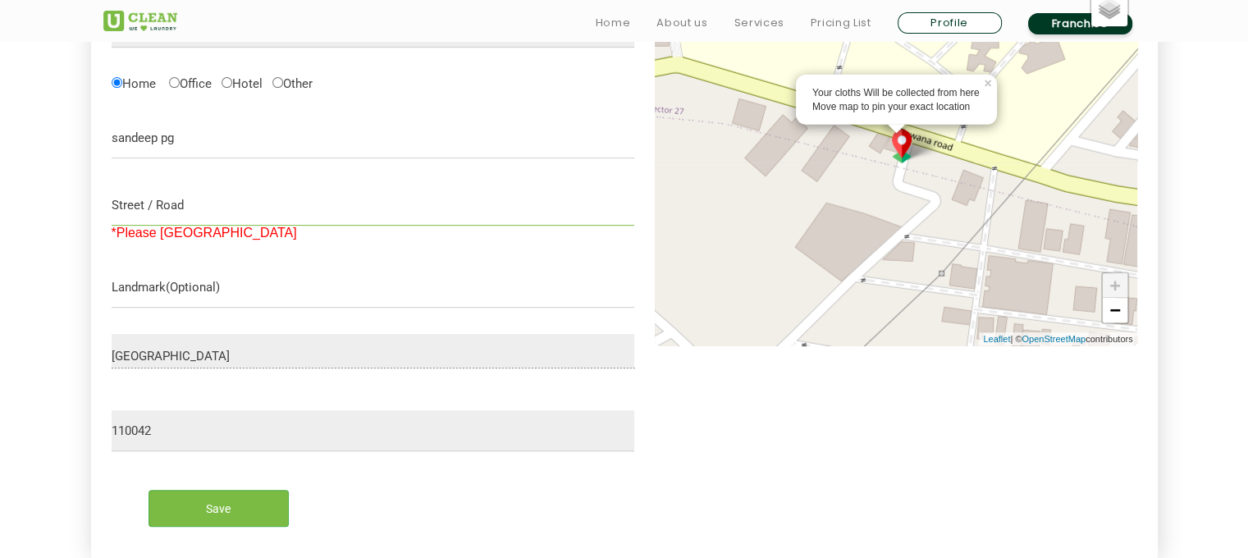
click at [152, 218] on input "text" at bounding box center [373, 205] width 523 height 41
type input "d"
type input "opposite to dtu"
click at [209, 518] on input "Save" at bounding box center [218, 508] width 140 height 37
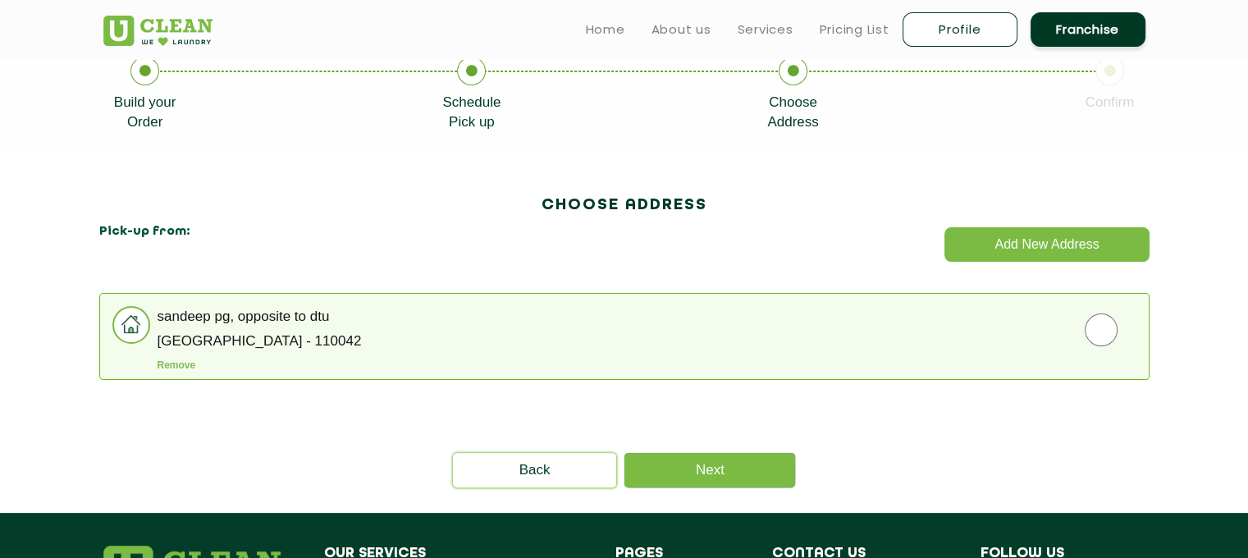
scroll to position [340, 0]
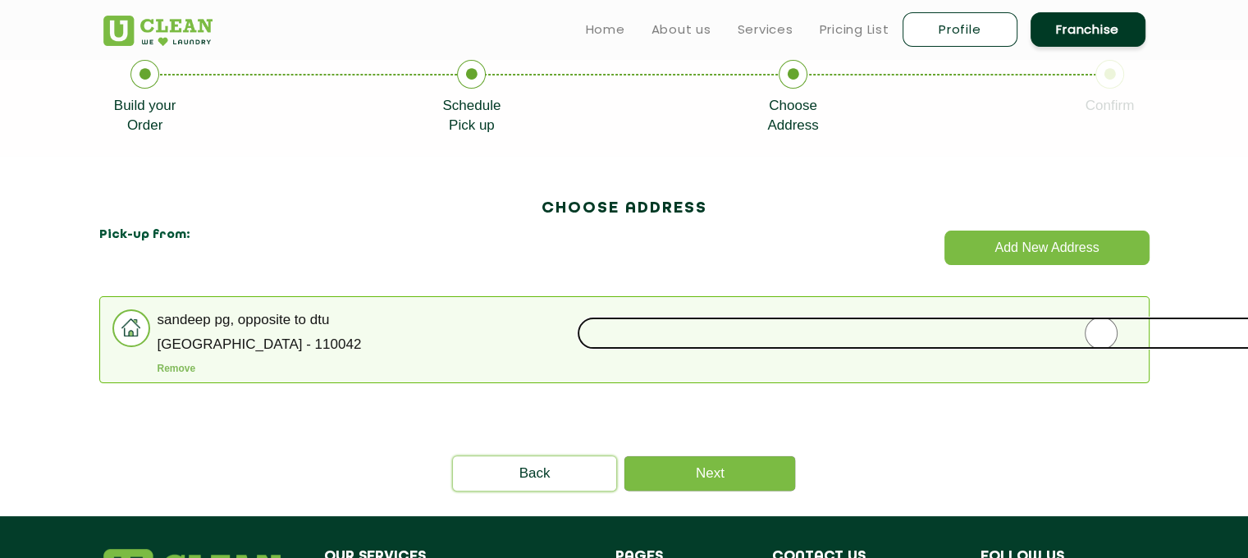
click at [1108, 334] on input "radio" at bounding box center [1101, 333] width 1049 height 33
radio input "true"
